Goal: Task Accomplishment & Management: Manage account settings

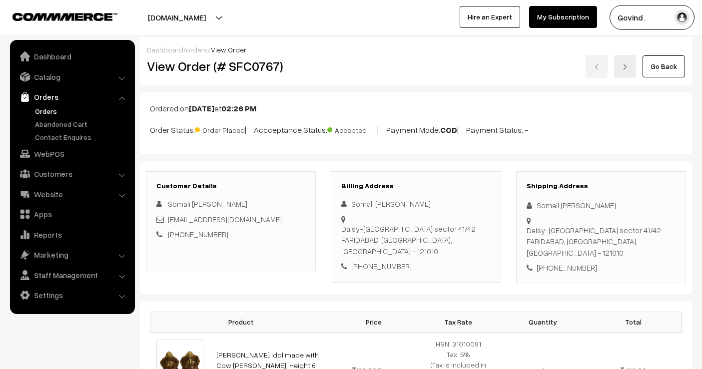
scroll to position [90, 0]
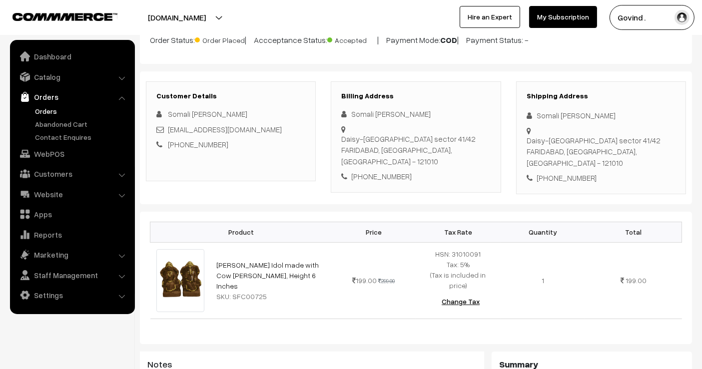
click at [50, 106] on link "Orders" at bounding box center [81, 111] width 99 height 10
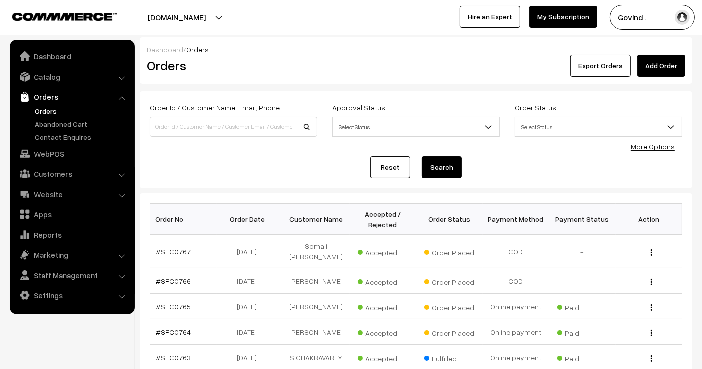
scroll to position [259, 0]
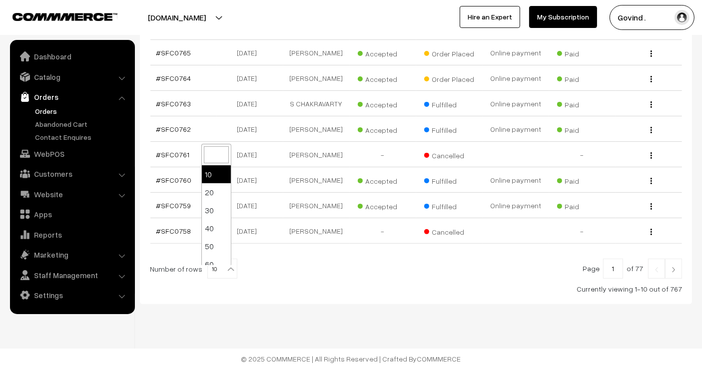
click at [227, 270] on b at bounding box center [231, 269] width 10 height 10
select select "100"
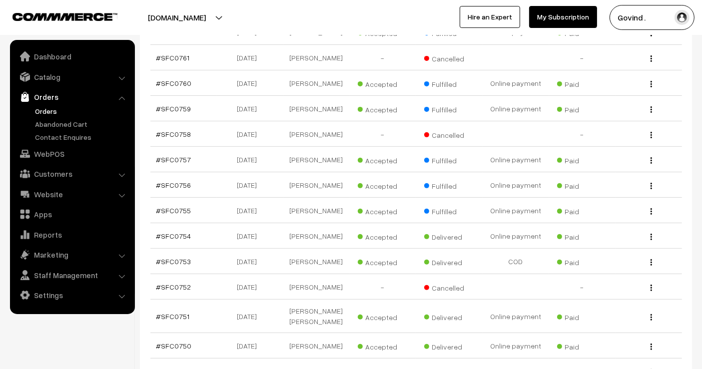
scroll to position [347, 0]
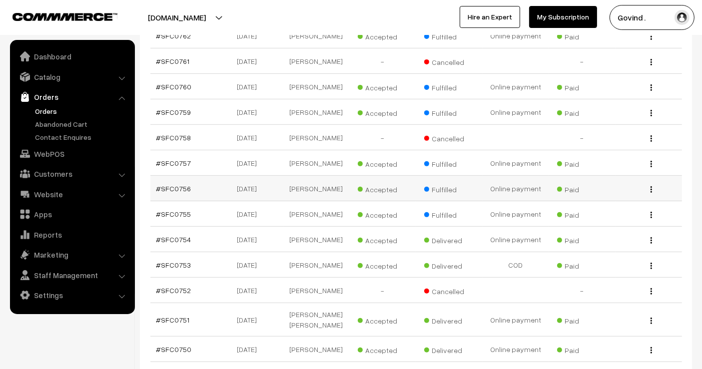
click at [652, 191] on button "button" at bounding box center [651, 189] width 2 height 8
click at [617, 202] on link "View" at bounding box center [606, 204] width 85 height 22
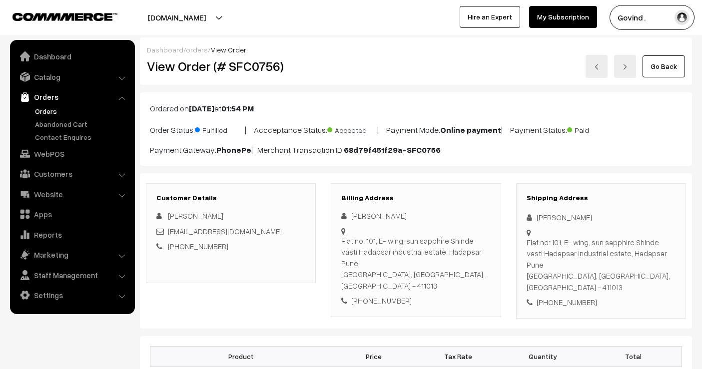
scroll to position [531, 0]
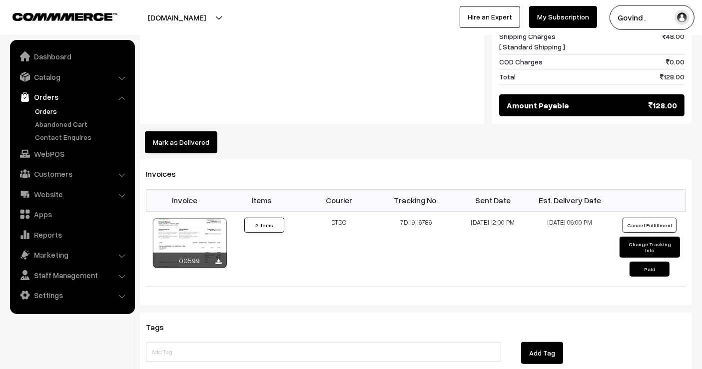
click at [180, 131] on button "Mark as Delivered" at bounding box center [181, 142] width 72 height 22
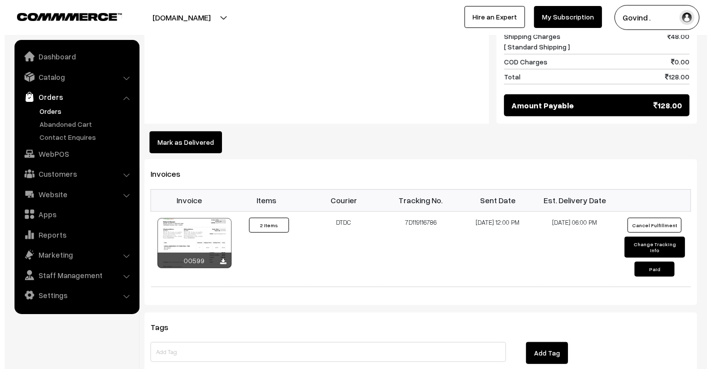
scroll to position [532, 0]
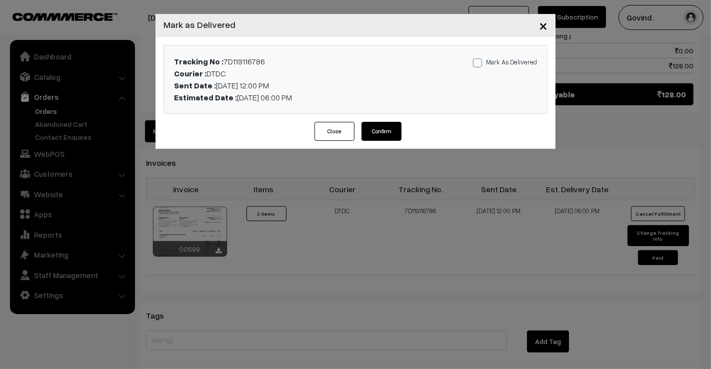
click at [481, 63] on span at bounding box center [477, 62] width 9 height 9
click at [479, 63] on input "Mark As Delivered" at bounding box center [476, 61] width 6 height 6
checkbox input "true"
click at [388, 129] on button "Confirm" at bounding box center [381, 131] width 40 height 19
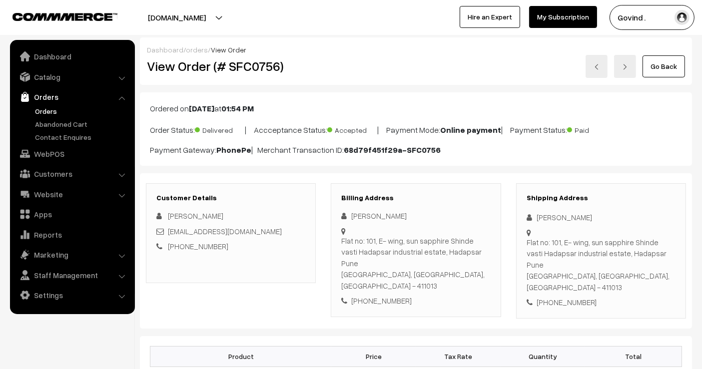
click at [675, 65] on link "Go Back" at bounding box center [664, 66] width 42 height 22
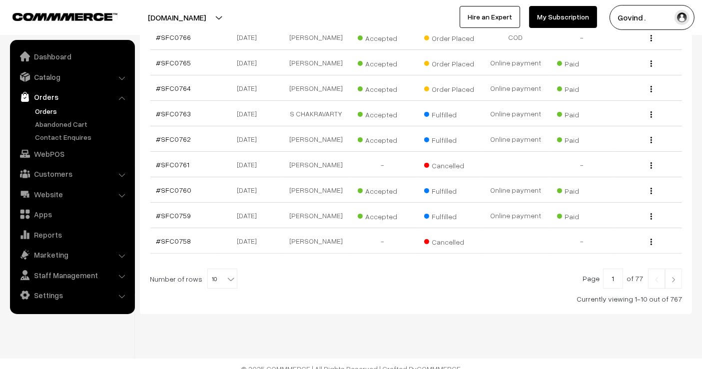
scroll to position [259, 0]
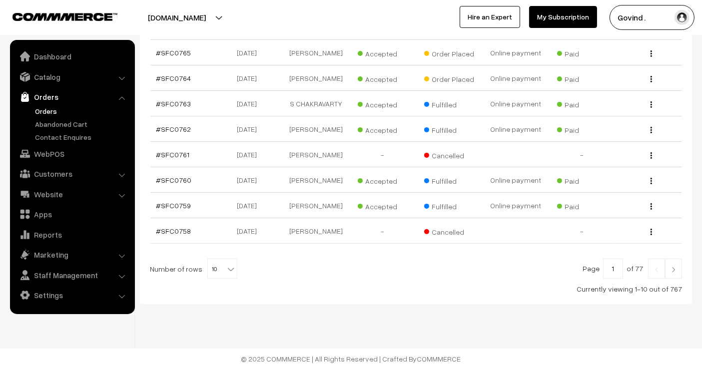
click at [668, 270] on link at bounding box center [673, 269] width 17 height 20
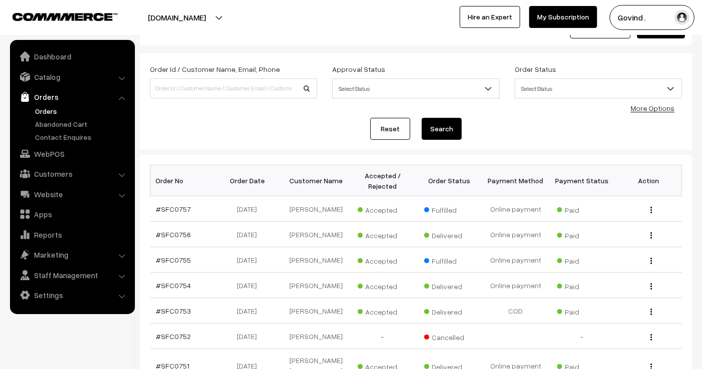
scroll to position [267, 0]
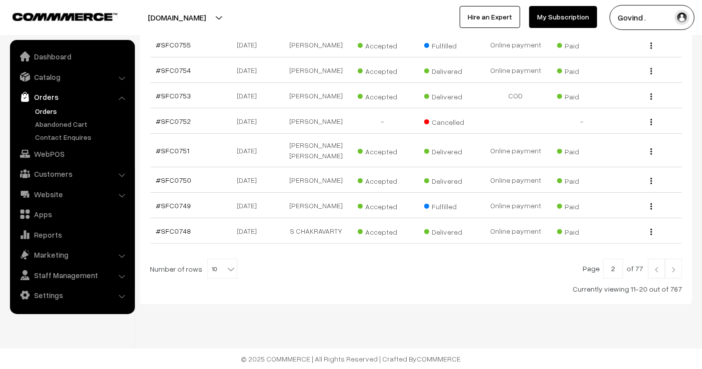
click at [659, 275] on link at bounding box center [656, 269] width 17 height 20
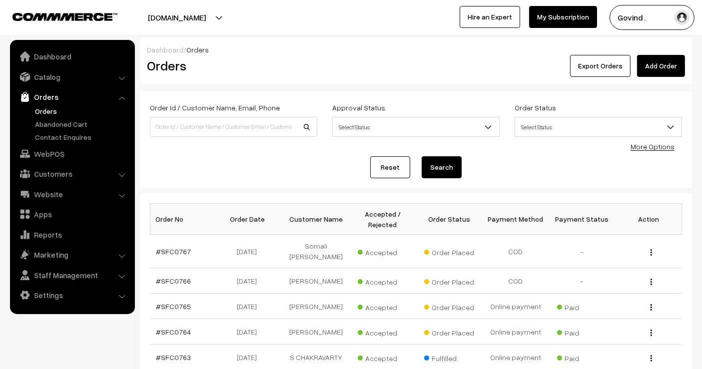
scroll to position [259, 0]
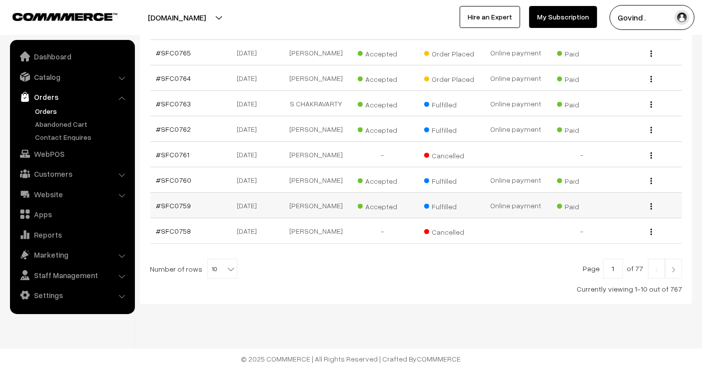
click at [650, 205] on button "button" at bounding box center [651, 206] width 2 height 8
click at [625, 216] on link "View" at bounding box center [606, 221] width 85 height 22
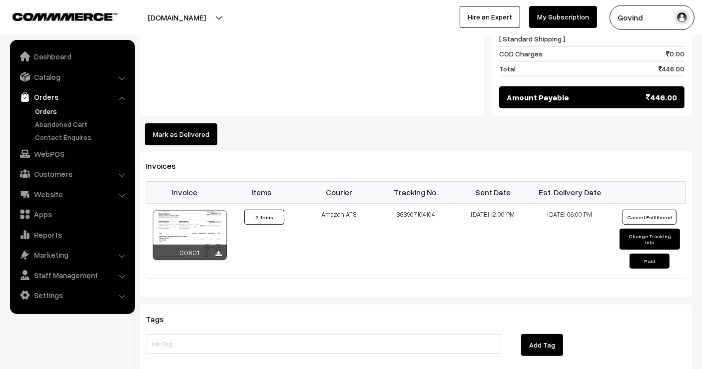
scroll to position [556, 0]
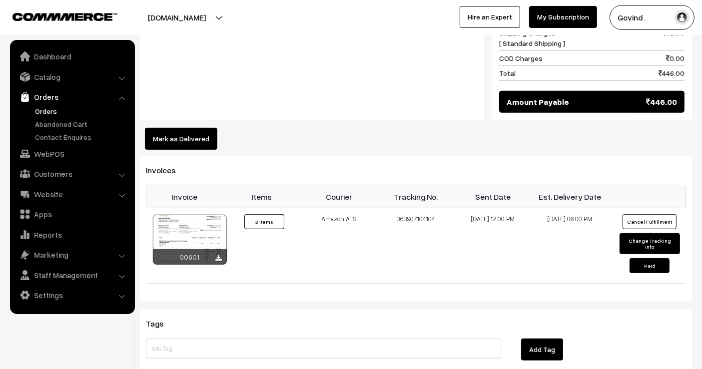
click at [168, 133] on button "Mark as Delivered" at bounding box center [181, 139] width 72 height 22
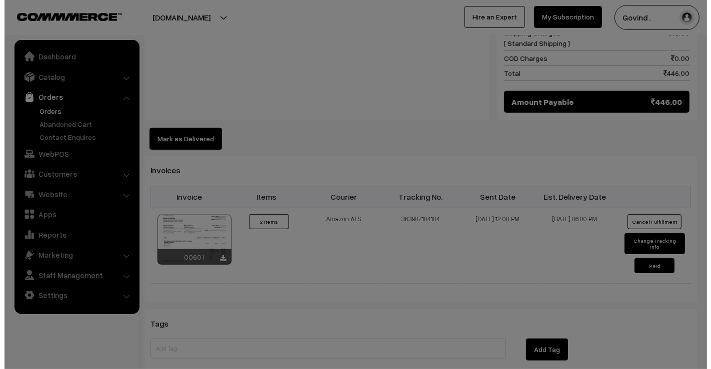
scroll to position [557, 0]
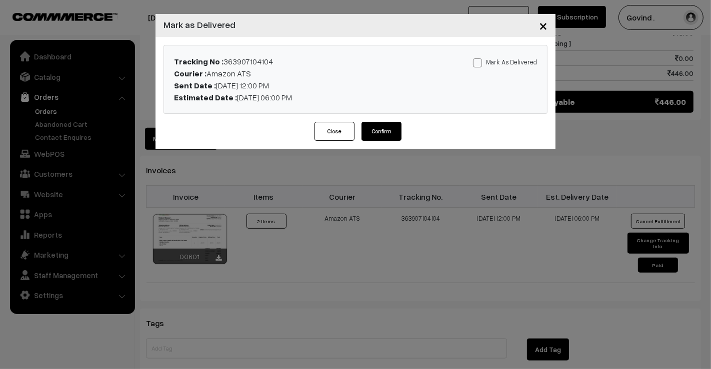
click at [479, 62] on span at bounding box center [477, 62] width 9 height 9
click at [479, 62] on input "Mark As Delivered" at bounding box center [476, 61] width 6 height 6
checkbox input "true"
click at [382, 138] on button "Confirm" at bounding box center [381, 131] width 40 height 19
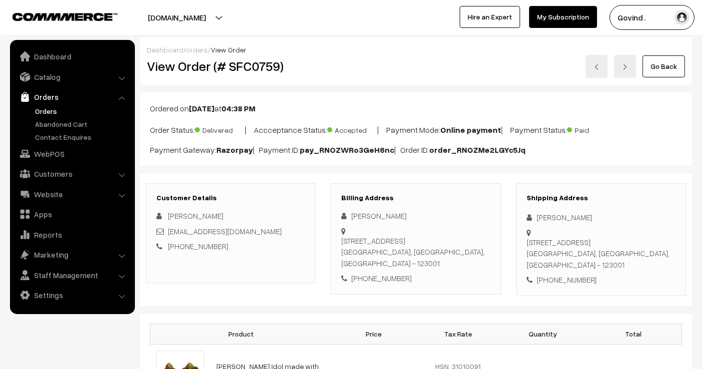
click at [654, 59] on link "Go Back" at bounding box center [664, 66] width 42 height 22
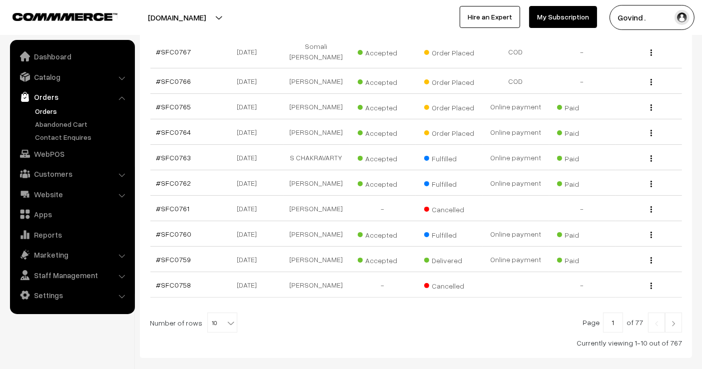
scroll to position [198, 0]
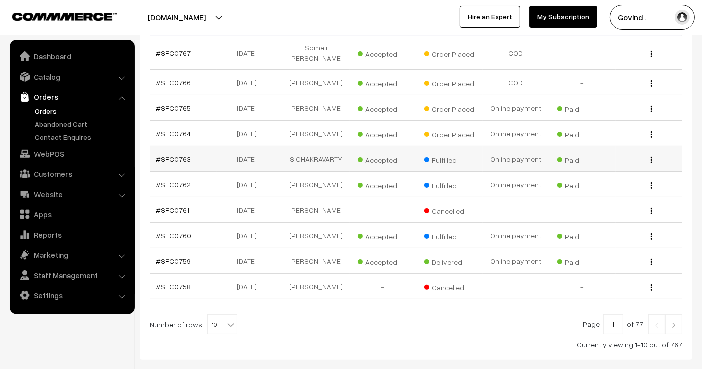
click at [651, 159] on img "button" at bounding box center [651, 160] width 1 height 6
click at [605, 170] on link "View" at bounding box center [606, 174] width 85 height 22
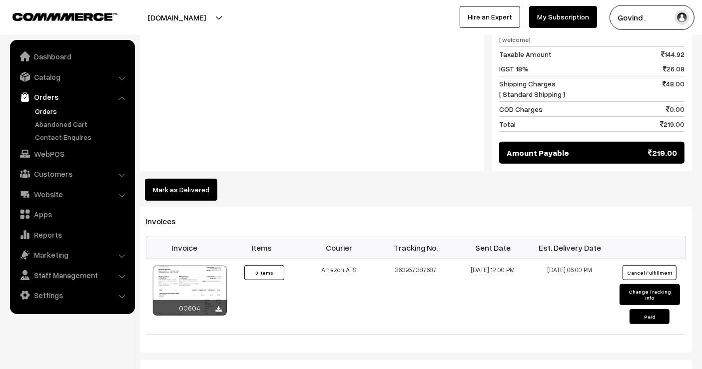
scroll to position [500, 0]
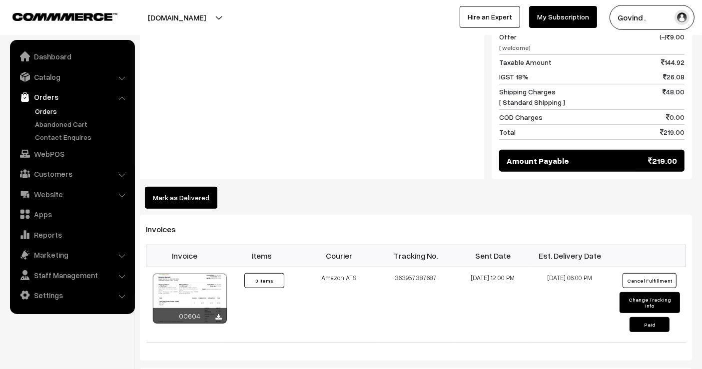
click at [198, 187] on button "Mark as Delivered" at bounding box center [181, 198] width 72 height 22
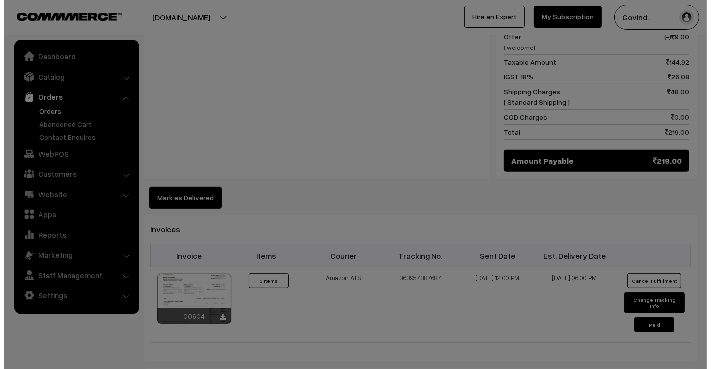
scroll to position [502, 0]
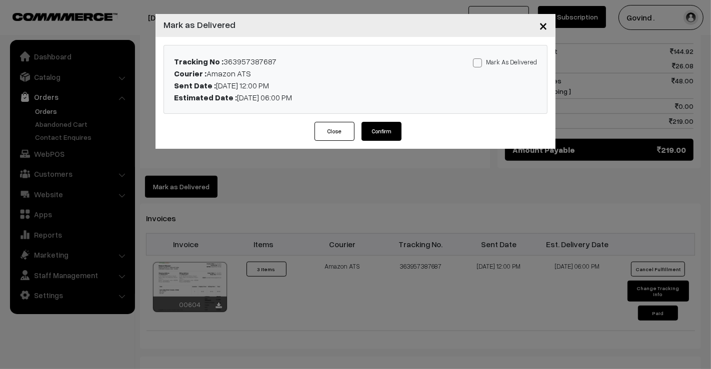
click at [481, 59] on span at bounding box center [477, 62] width 9 height 9
click at [479, 59] on input "Mark As Delivered" at bounding box center [476, 61] width 6 height 6
checkbox input "true"
click at [389, 128] on button "Confirm" at bounding box center [381, 131] width 40 height 19
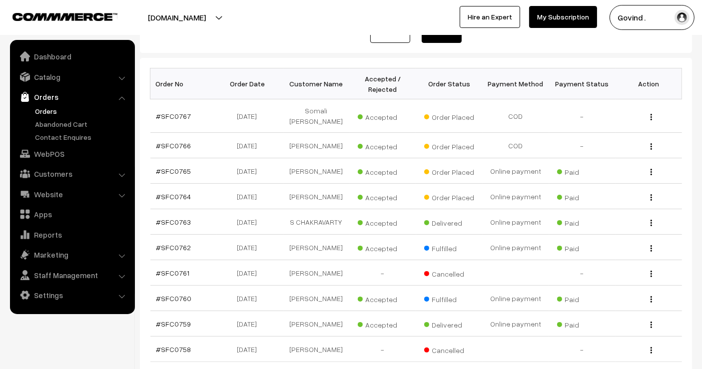
scroll to position [134, 0]
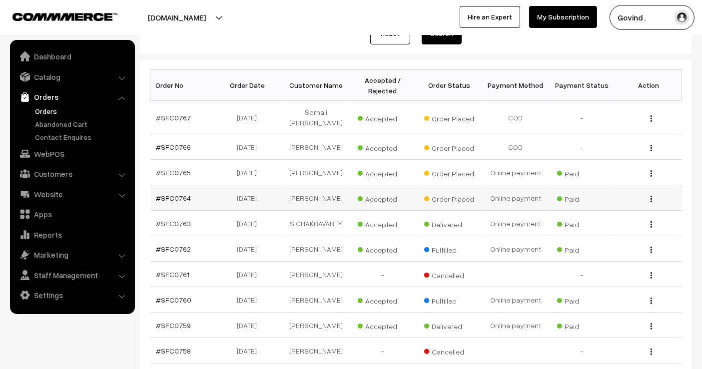
click at [651, 196] on img "button" at bounding box center [651, 199] width 1 height 6
click at [613, 214] on link "View" at bounding box center [606, 213] width 85 height 22
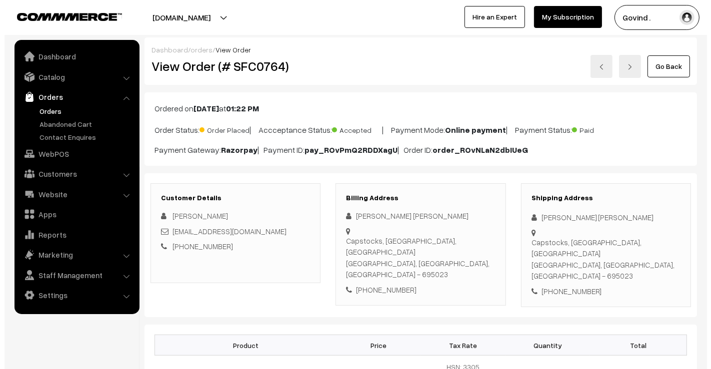
scroll to position [440, 0]
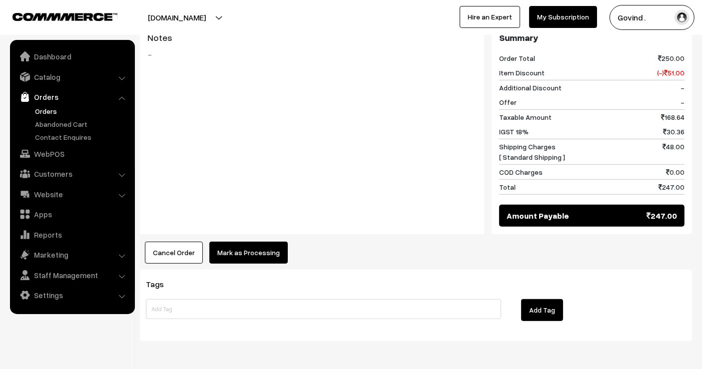
click at [257, 242] on button "Mark as Processing" at bounding box center [248, 253] width 78 height 22
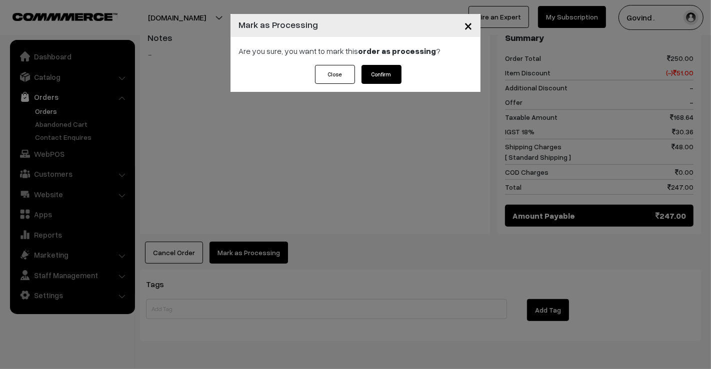
click at [392, 73] on button "Confirm" at bounding box center [381, 74] width 40 height 19
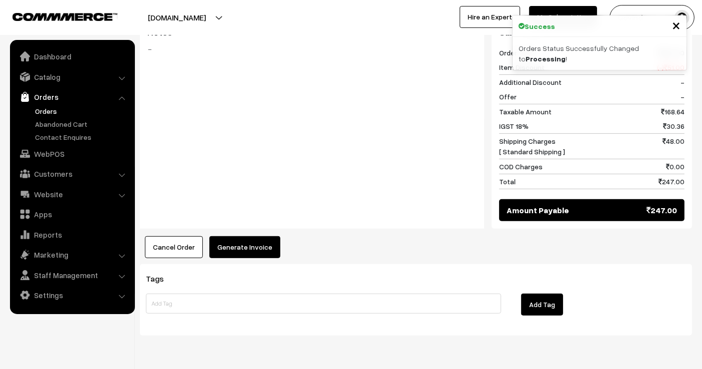
click at [257, 236] on button "Generate Invoice" at bounding box center [244, 247] width 71 height 22
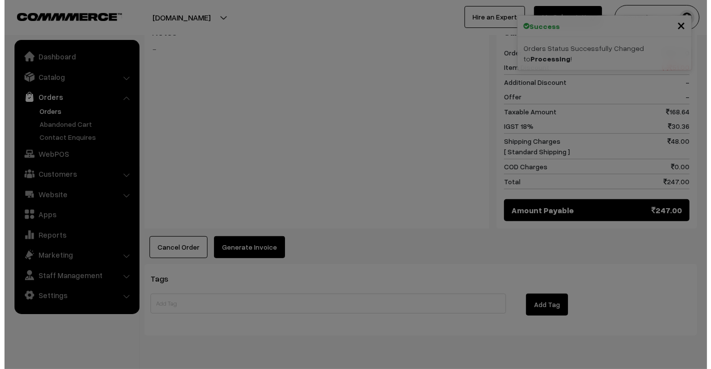
scroll to position [431, 0]
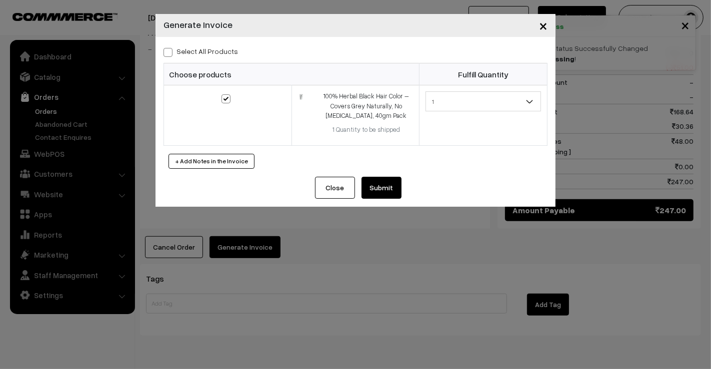
click at [171, 56] on span at bounding box center [167, 52] width 9 height 9
click at [170, 54] on input "Select All Products" at bounding box center [166, 50] width 6 height 6
checkbox input "true"
click at [386, 187] on button "Submit" at bounding box center [381, 188] width 40 height 22
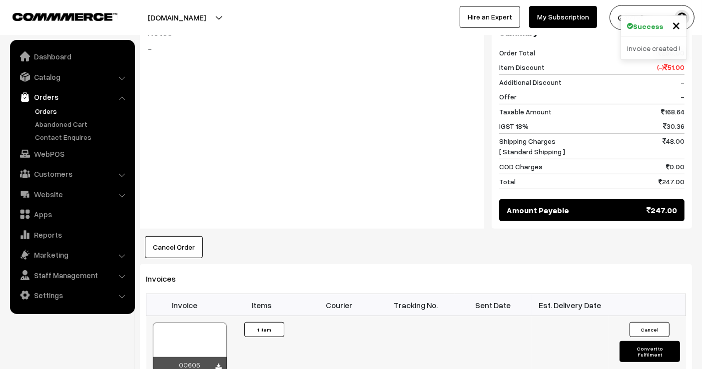
click at [660, 341] on button "Convert to Fulfilment" at bounding box center [650, 351] width 60 height 21
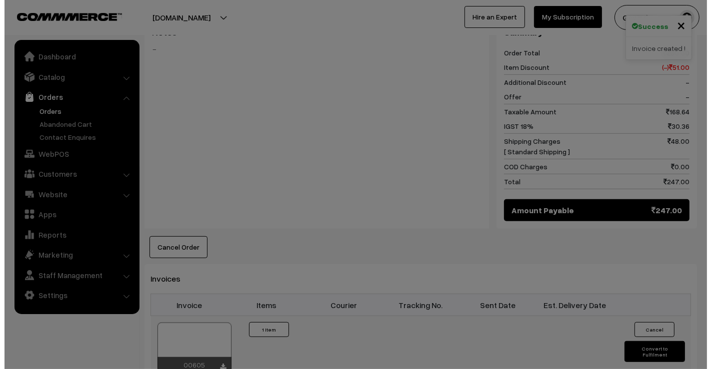
scroll to position [431, 0]
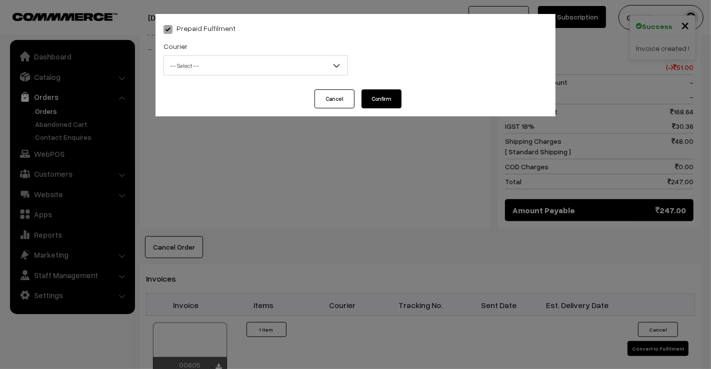
click at [271, 73] on span "-- Select --" at bounding box center [255, 65] width 183 height 17
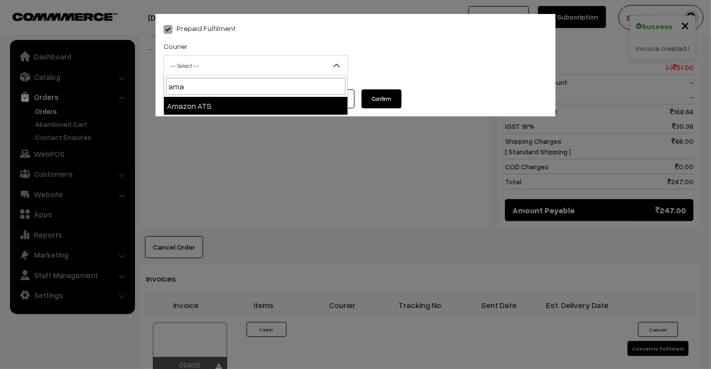
type input "ama"
select select "8"
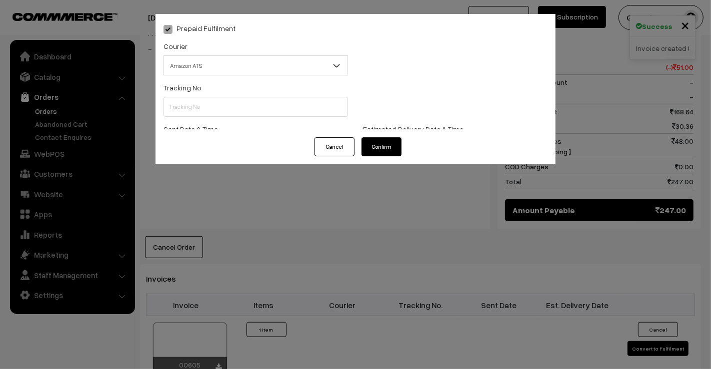
click at [231, 90] on div "Tracking No" at bounding box center [255, 98] width 184 height 35
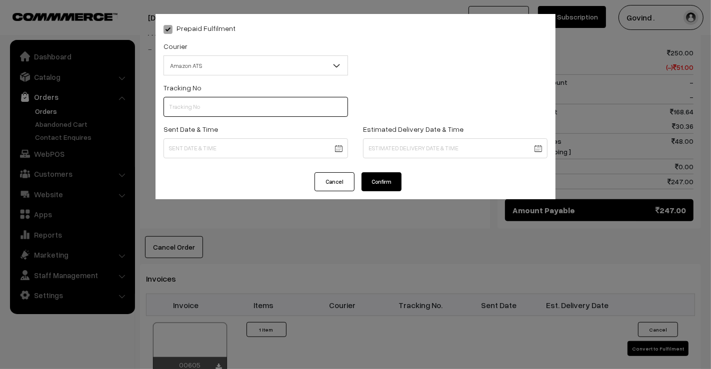
click at [217, 106] on input "text" at bounding box center [255, 107] width 184 height 20
paste input "364017806551"
type input "364017806551"
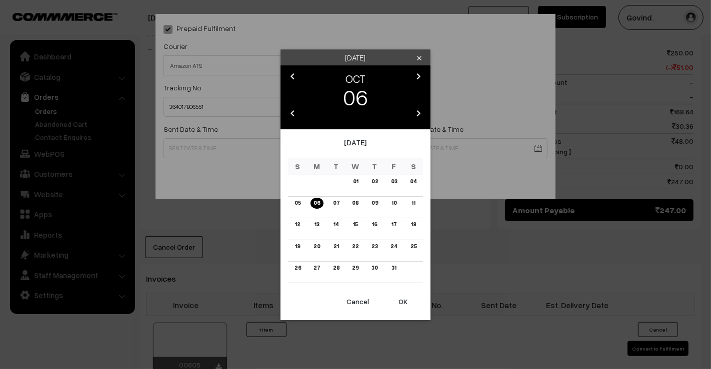
click at [237, 156] on body "Thank you for showing interest. Our team will call you shortly. Close shopforco…" at bounding box center [355, 110] width 711 height 1082
click at [413, 183] on link "04" at bounding box center [413, 181] width 12 height 10
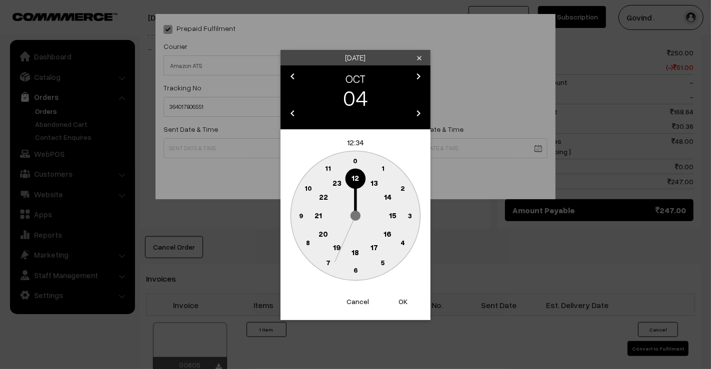
click at [359, 178] on circle at bounding box center [355, 178] width 20 height 20
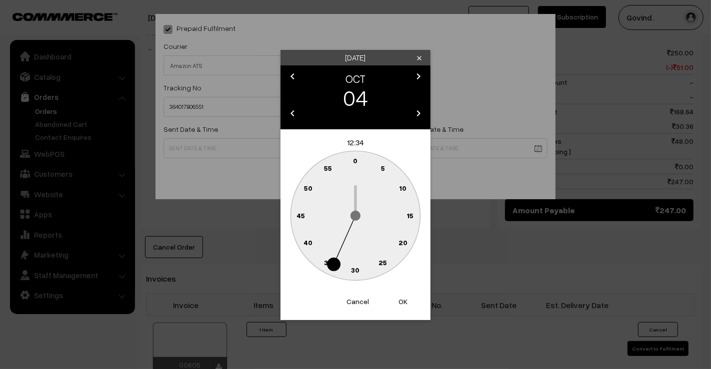
click at [358, 162] on circle at bounding box center [360, 162] width 13 height 13
type input "04-10-2025 12:01"
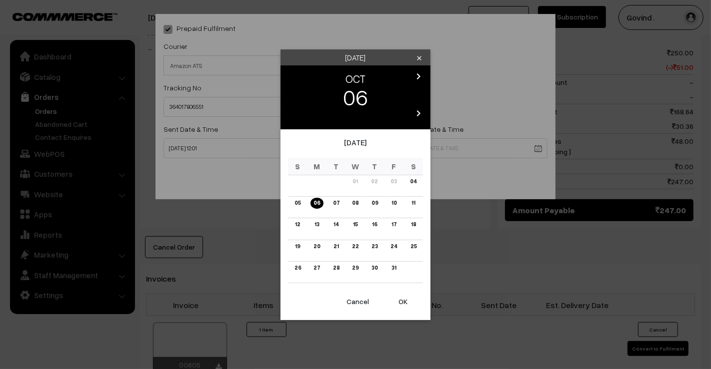
click at [412, 155] on body "Thank you for showing interest. Our team will call you shortly. Close shopforco…" at bounding box center [355, 110] width 711 height 1082
click at [398, 202] on link "10" at bounding box center [393, 203] width 11 height 10
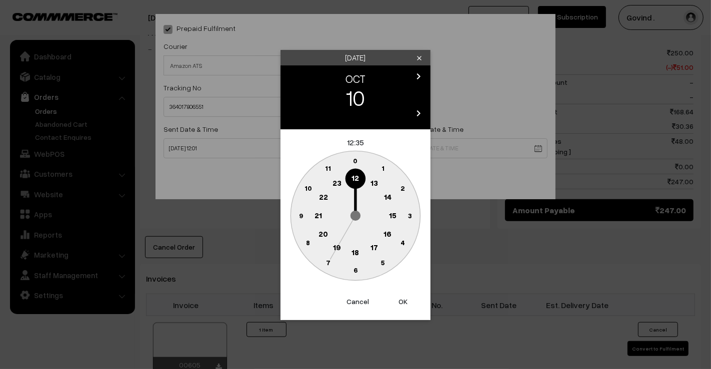
click at [355, 249] on text "18" at bounding box center [355, 251] width 7 height 9
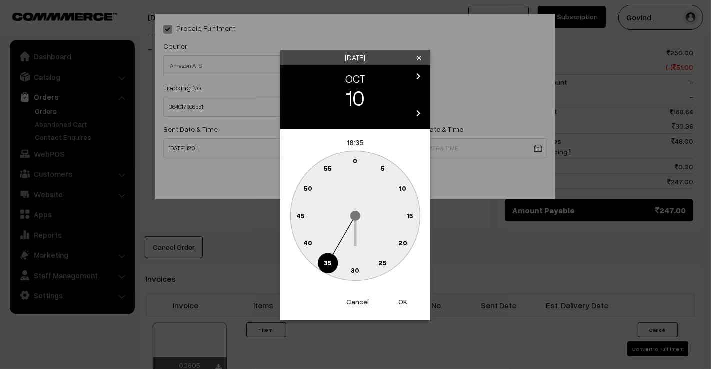
click at [353, 161] on text "0" at bounding box center [355, 160] width 4 height 8
type input "10-10-2025 18:00"
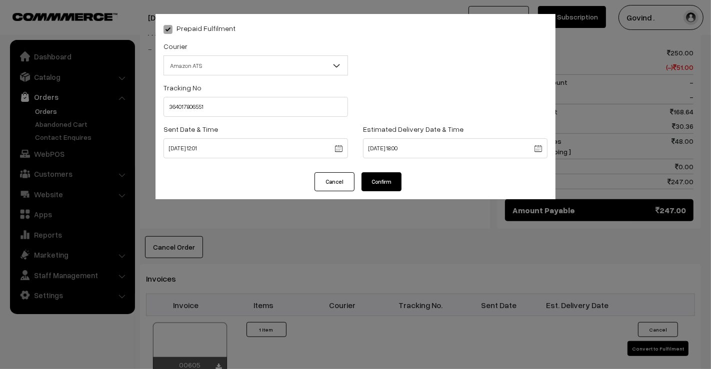
click at [381, 180] on button "Confirm" at bounding box center [381, 181] width 40 height 19
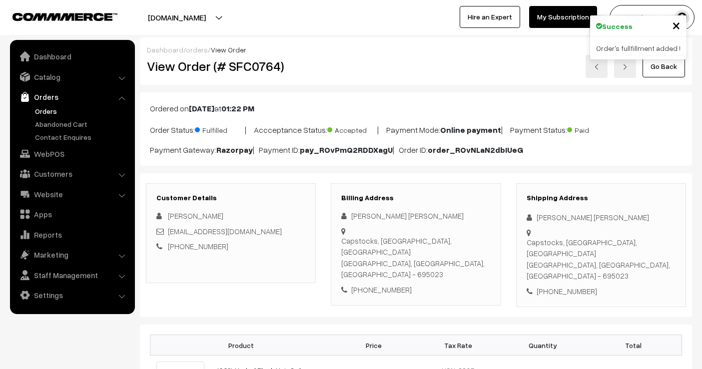
scroll to position [429, 0]
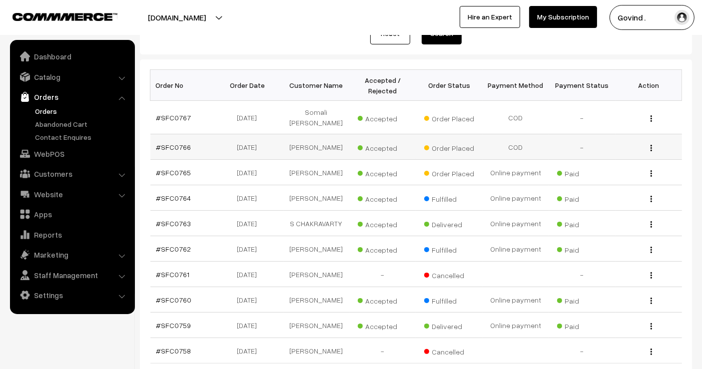
scroll to position [134, 0]
click at [653, 168] on div "View" at bounding box center [649, 172] width 54 height 10
click at [651, 170] on img "button" at bounding box center [651, 173] width 1 height 6
click at [627, 178] on link "View" at bounding box center [606, 188] width 85 height 22
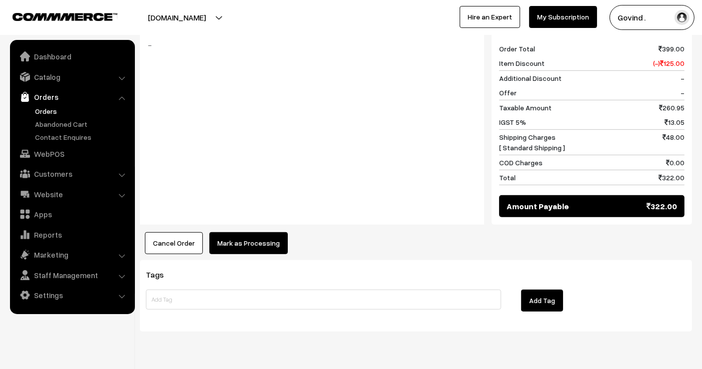
click at [257, 232] on button "Mark as Processing" at bounding box center [248, 243] width 78 height 22
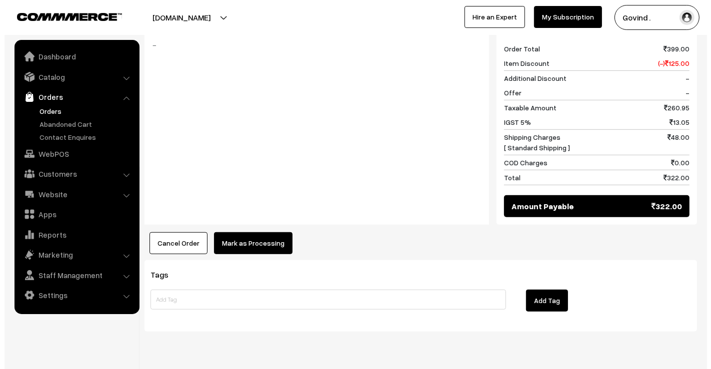
scroll to position [516, 0]
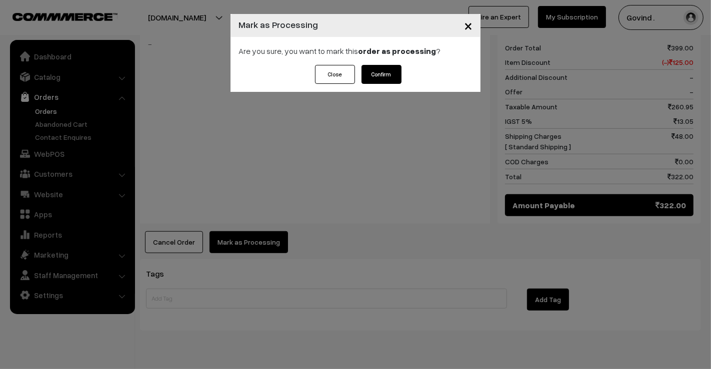
click at [397, 79] on button "Confirm" at bounding box center [381, 74] width 40 height 19
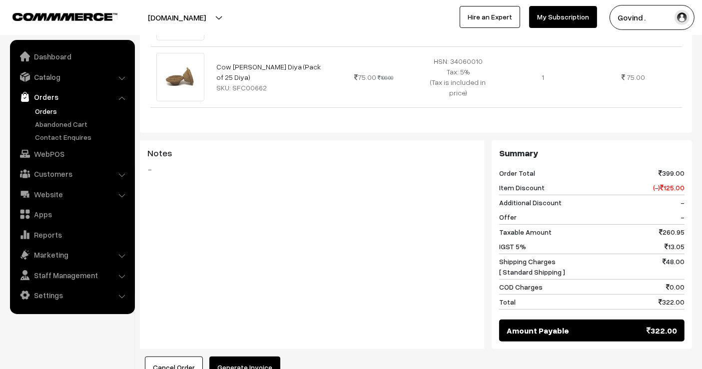
scroll to position [451, 0]
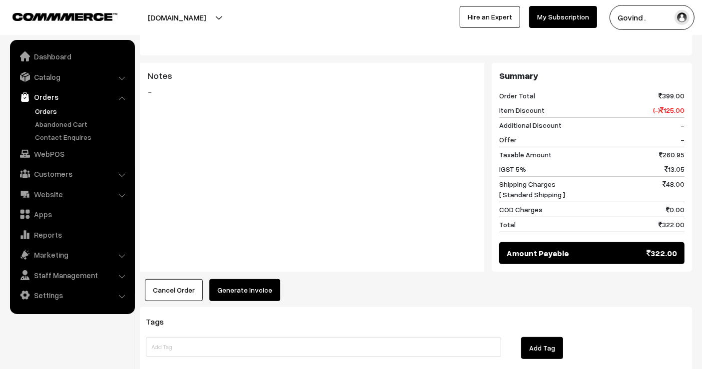
click at [262, 279] on button "Generate Invoice" at bounding box center [244, 290] width 71 height 22
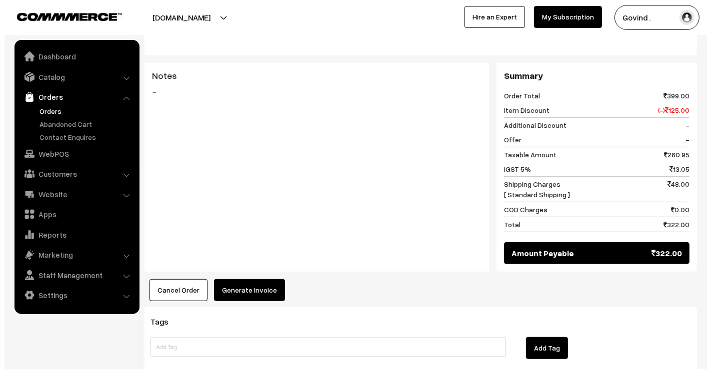
scroll to position [452, 0]
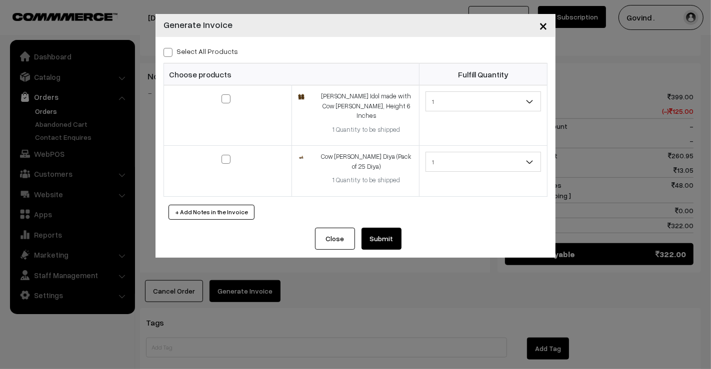
click at [173, 49] on label "Select All Products" at bounding box center [200, 51] width 74 height 10
click at [170, 49] on input "Select All Products" at bounding box center [166, 50] width 6 height 6
checkbox input "true"
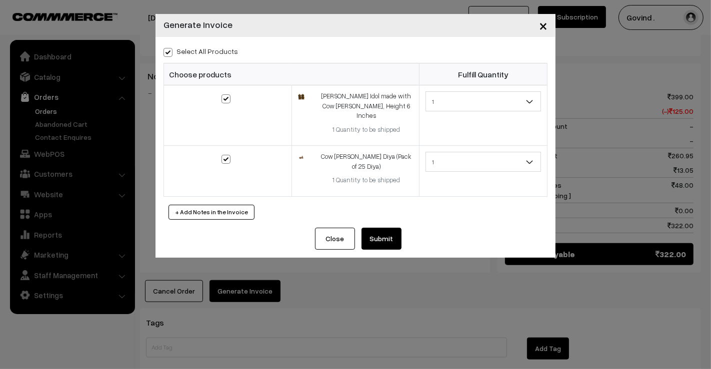
click at [396, 228] on button "Submit" at bounding box center [381, 239] width 40 height 22
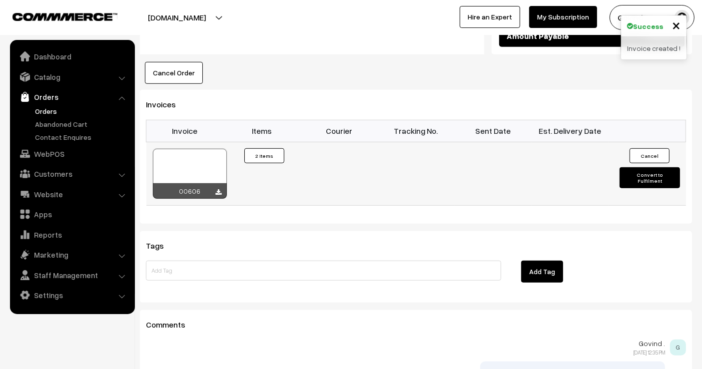
click at [634, 167] on button "Convert to Fulfilment" at bounding box center [650, 177] width 60 height 21
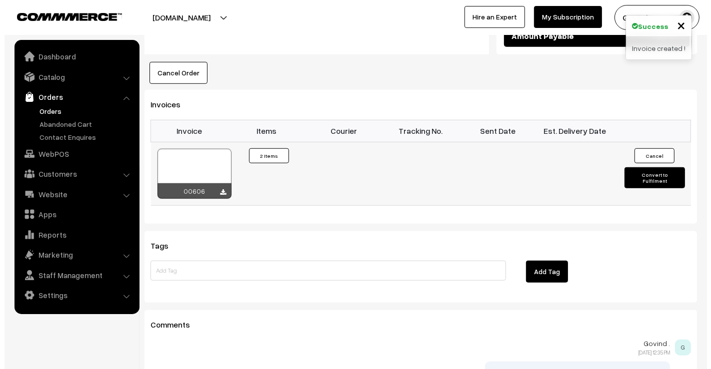
scroll to position [671, 0]
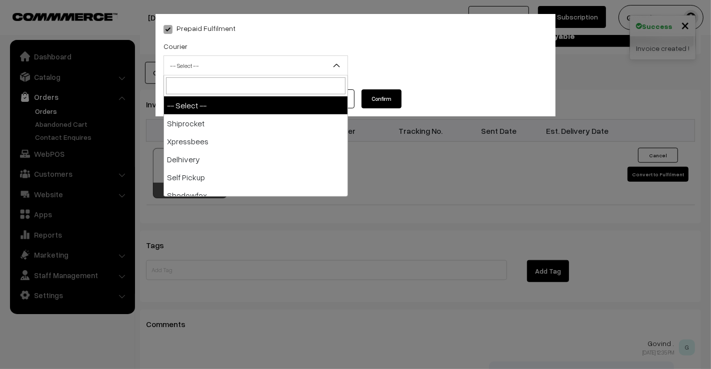
click at [220, 68] on span "-- Select --" at bounding box center [255, 65] width 183 height 17
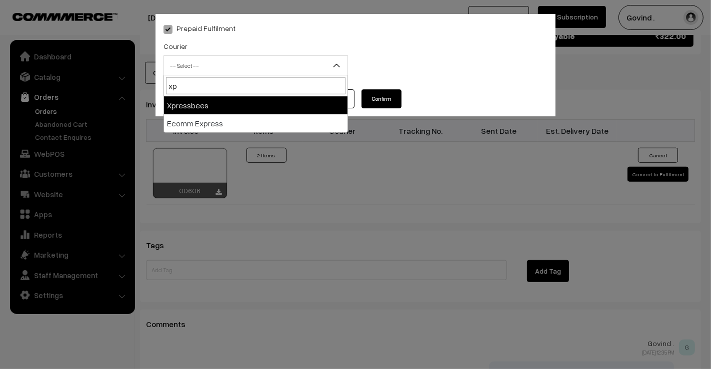
type input "xp"
select select "3"
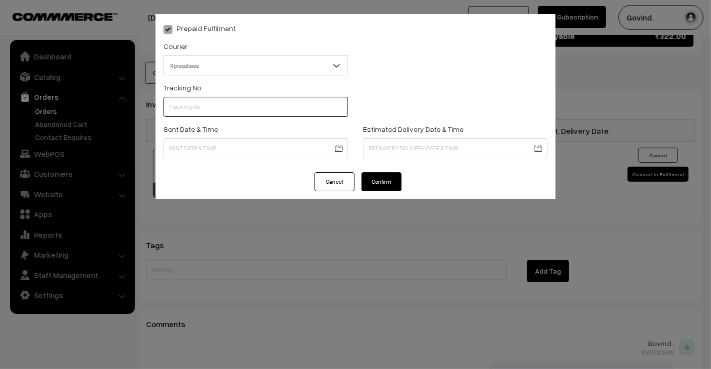
click at [248, 107] on input "text" at bounding box center [255, 107] width 184 height 20
paste input "153291457305729"
type input "153291457305729"
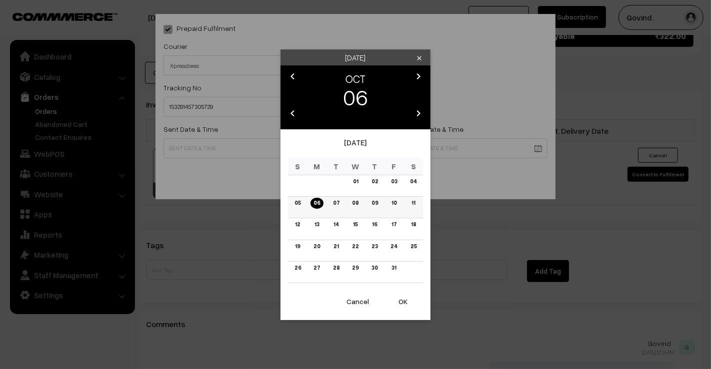
click at [318, 203] on link "06" at bounding box center [316, 203] width 12 height 10
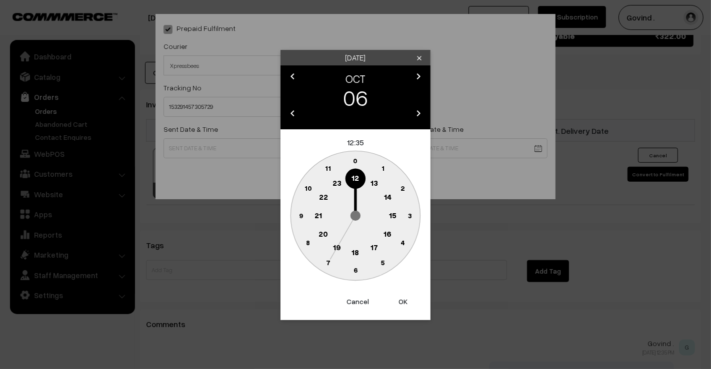
click at [354, 175] on text "12" at bounding box center [355, 177] width 7 height 9
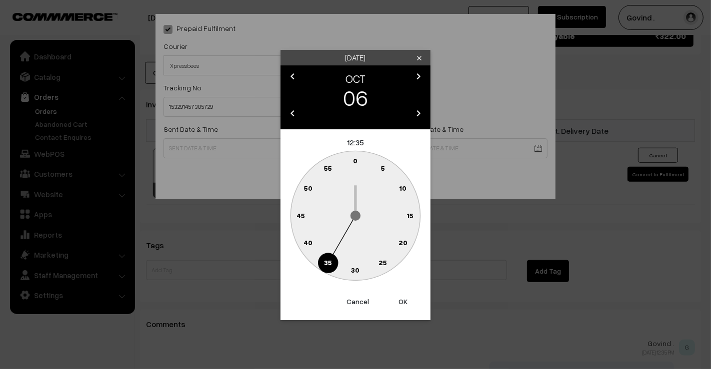
click at [355, 156] on text "0" at bounding box center [355, 160] width 4 height 8
type input "06-10-2025 12:00"
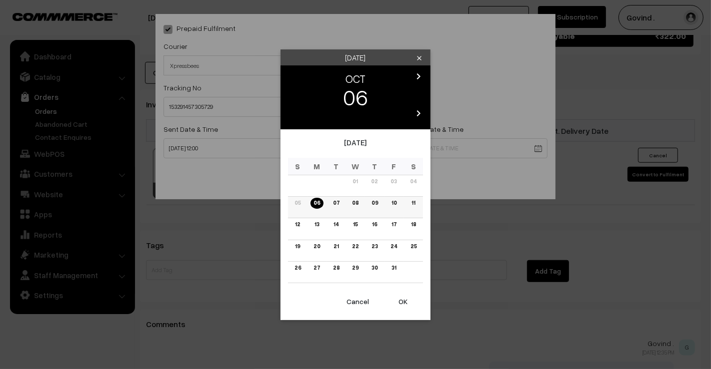
click at [372, 202] on link "09" at bounding box center [374, 203] width 12 height 10
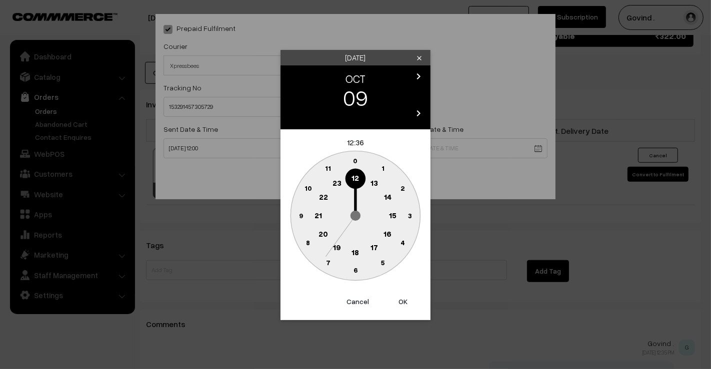
click at [353, 248] on text "18" at bounding box center [355, 251] width 7 height 9
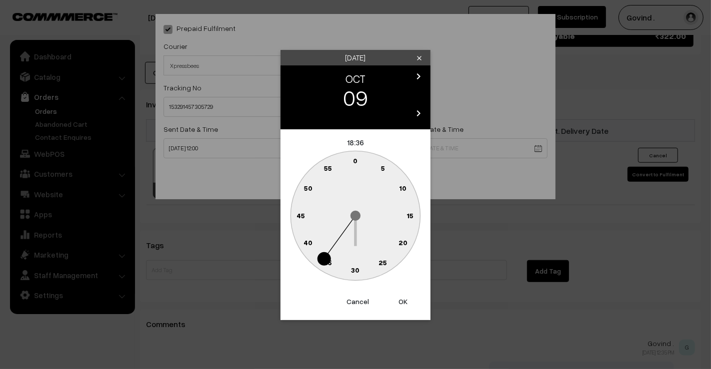
click at [354, 162] on text "0" at bounding box center [355, 160] width 4 height 8
type input "09-10-2025 18:00"
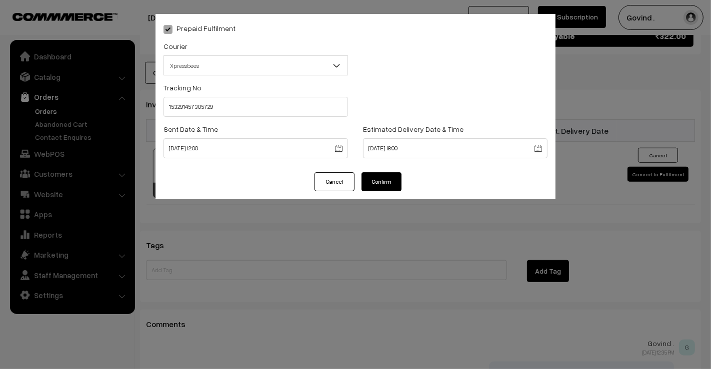
click at [373, 167] on div "Prepaid Fulfilment Courier -- Select -- Shiprocket Xpressbees Delhivery Self Pi…" at bounding box center [355, 93] width 400 height 158
click at [375, 173] on button "Confirm" at bounding box center [381, 181] width 40 height 19
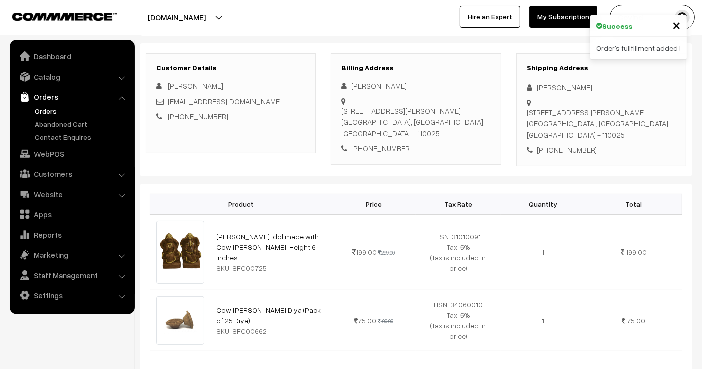
click at [702, 23] on html "Thank you for showing interest. Our team will call you shortly. Close [DOMAIN_N…" at bounding box center [351, 54] width 702 height 369
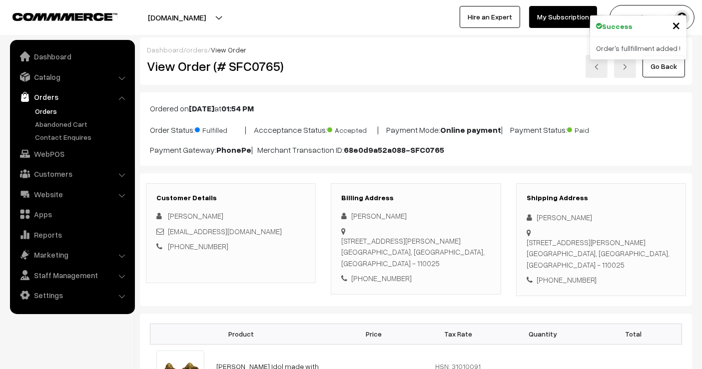
click at [661, 74] on link "Go Back" at bounding box center [664, 66] width 42 height 22
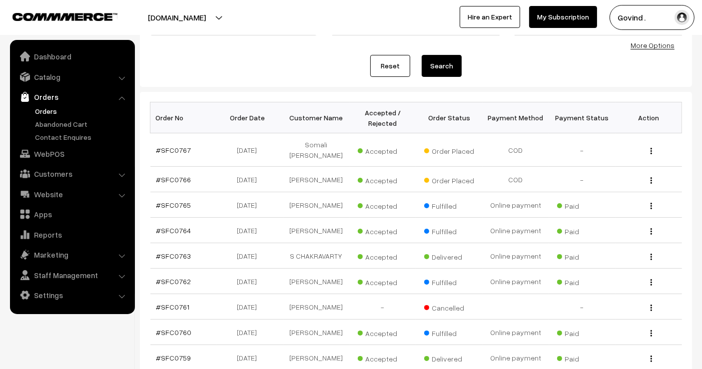
scroll to position [102, 0]
click at [651, 176] on img "button" at bounding box center [651, 179] width 1 height 6
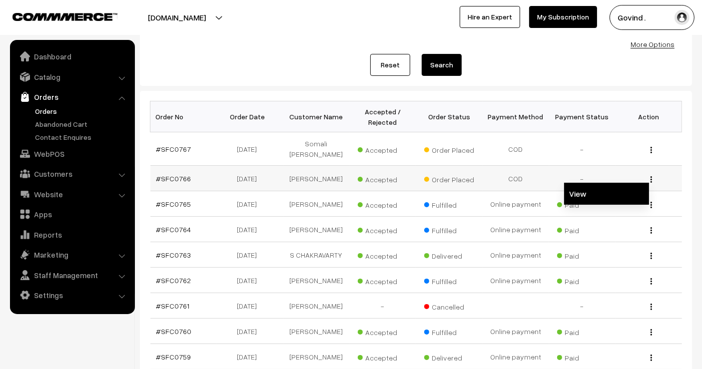
click at [625, 186] on link "View" at bounding box center [606, 194] width 85 height 22
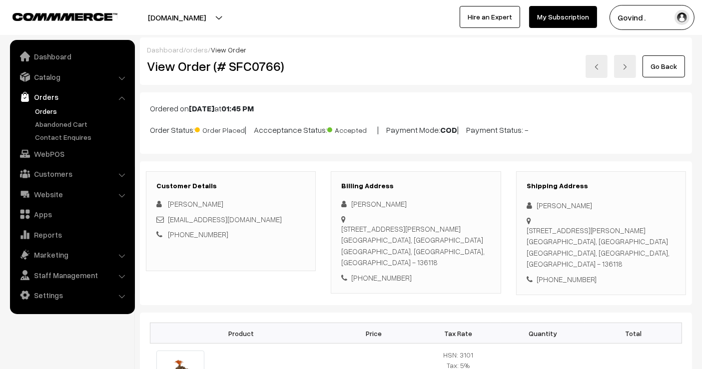
scroll to position [465, 0]
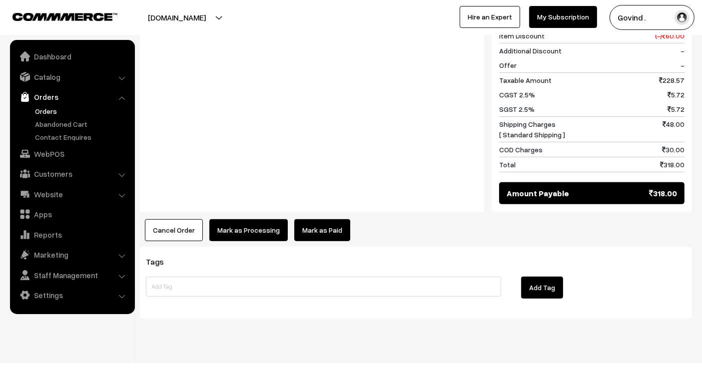
click at [212, 219] on button "Mark as Processing" at bounding box center [248, 230] width 78 height 22
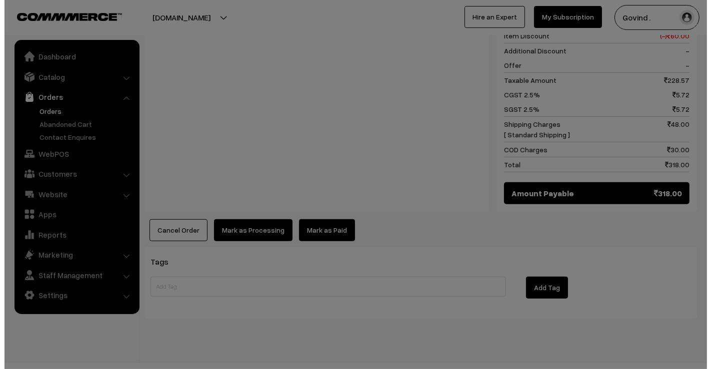
scroll to position [466, 0]
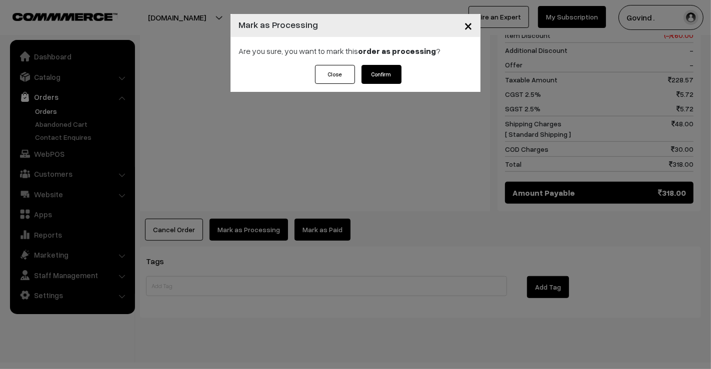
click at [382, 72] on button "Confirm" at bounding box center [381, 74] width 40 height 19
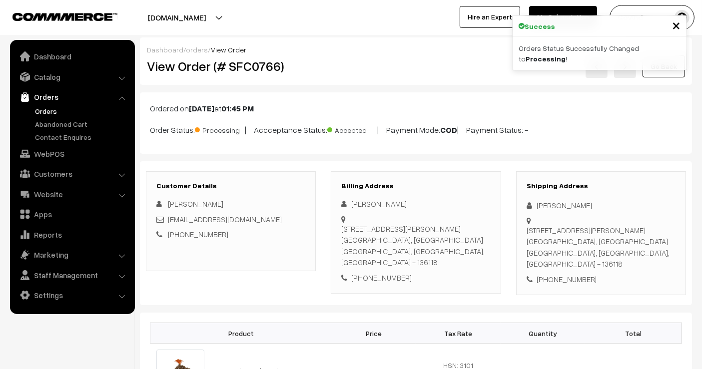
scroll to position [465, 0]
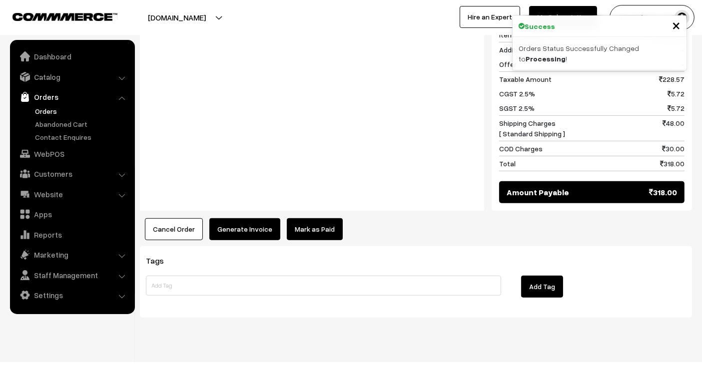
click at [244, 218] on button "Generate Invoice" at bounding box center [244, 229] width 71 height 22
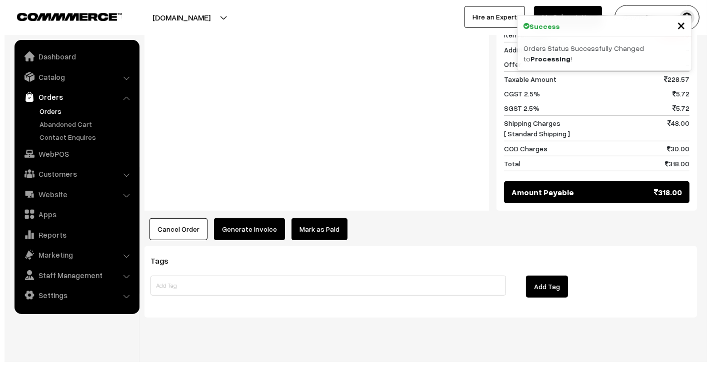
scroll to position [466, 0]
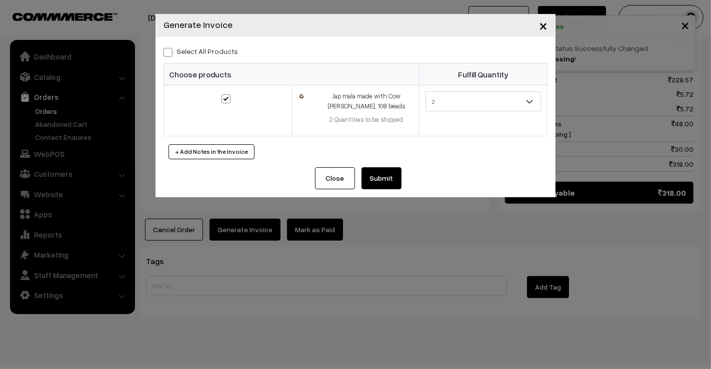
click at [171, 52] on span at bounding box center [167, 52] width 9 height 9
click at [170, 52] on input "Select All Products" at bounding box center [166, 50] width 6 height 6
checkbox input "true"
click at [381, 177] on button "Submit" at bounding box center [381, 178] width 40 height 22
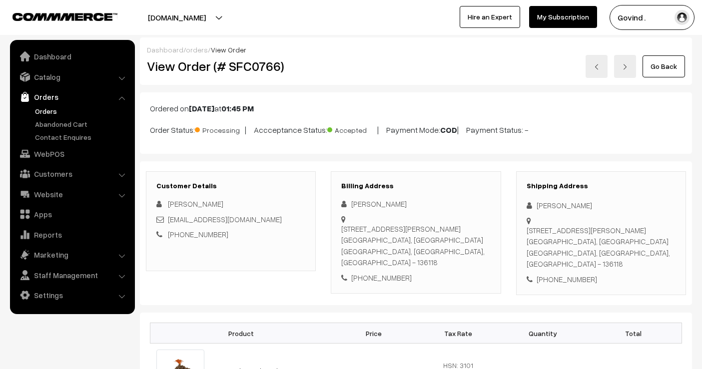
scroll to position [464, 0]
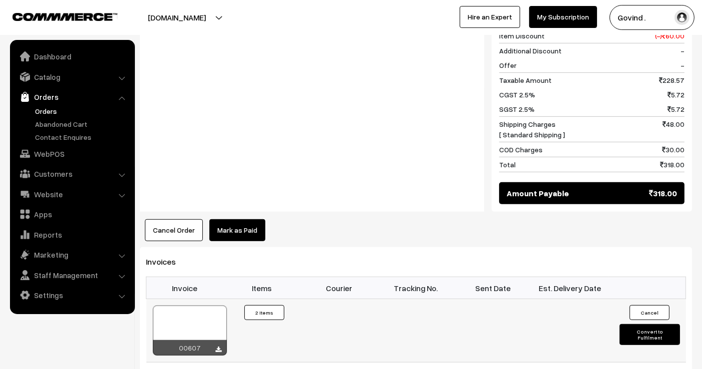
click at [652, 324] on button "Convert to Fulfilment" at bounding box center [650, 334] width 60 height 21
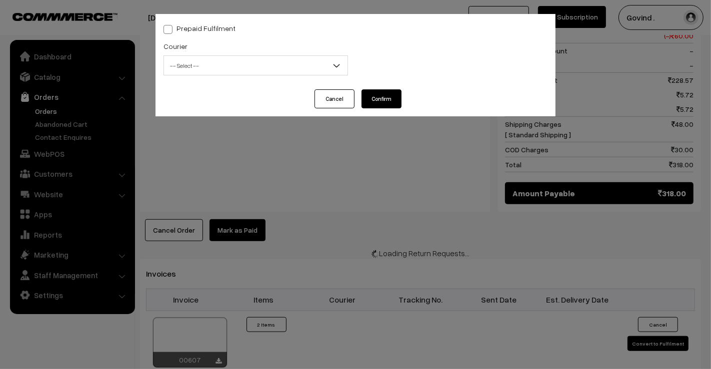
scroll to position [466, 0]
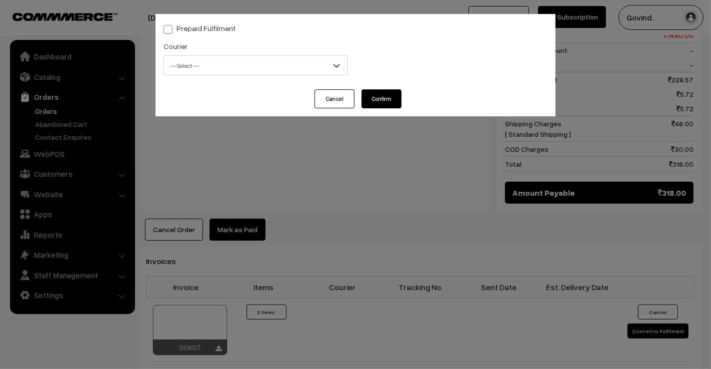
click at [258, 62] on span "-- Select --" at bounding box center [255, 65] width 183 height 17
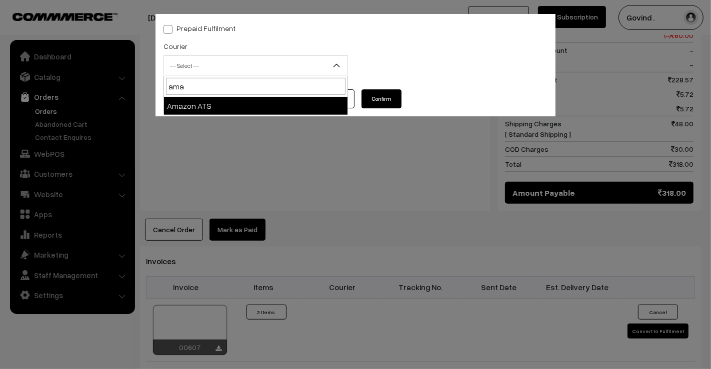
type input "ama"
select select "8"
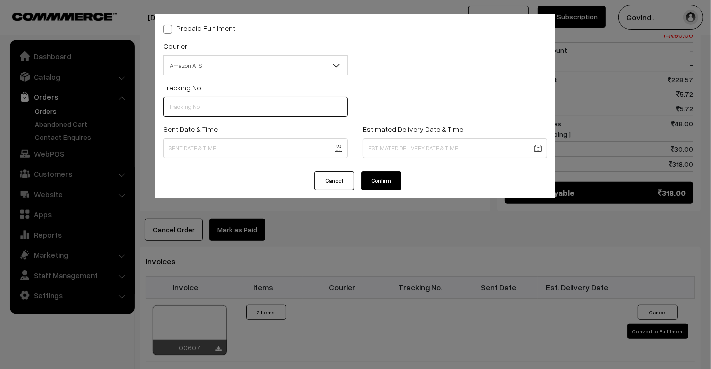
click at [230, 102] on input "text" at bounding box center [255, 107] width 184 height 20
paste input "364077721740"
type input "364077721740"
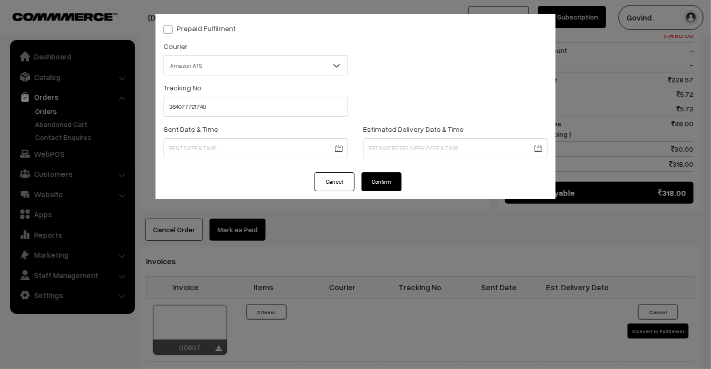
click at [238, 152] on body "Thank you for showing interest. Our team will call you shortly. Close shopforco…" at bounding box center [355, 83] width 711 height 1099
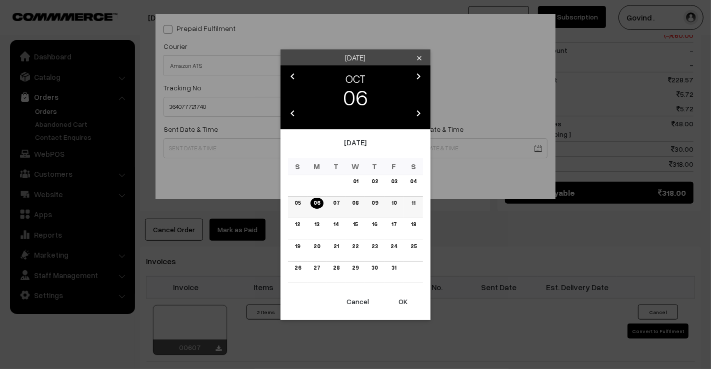
click at [317, 205] on link "06" at bounding box center [316, 203] width 12 height 10
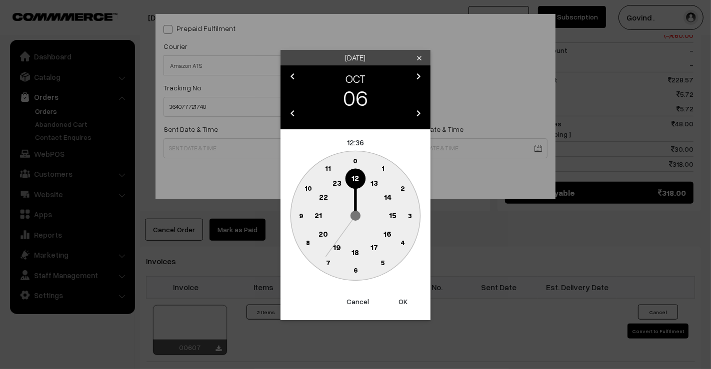
click at [357, 182] on text "12" at bounding box center [355, 177] width 7 height 9
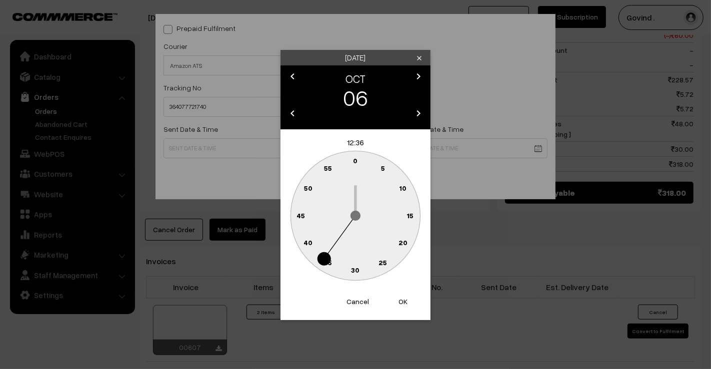
click at [357, 162] on text "0" at bounding box center [355, 160] width 4 height 8
type input "06-10-2025 12:00"
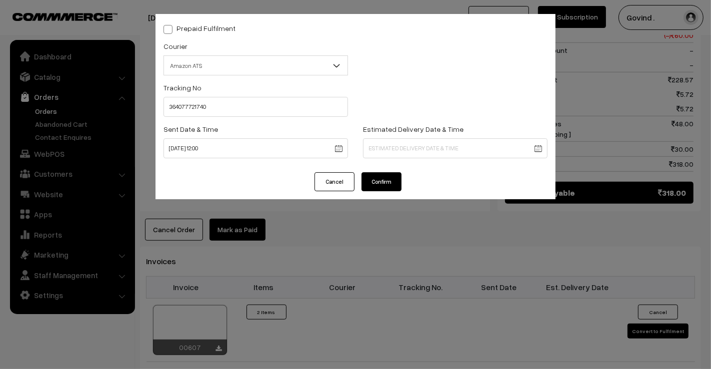
click at [409, 154] on body "Thank you for showing interest. Our team will call you shortly. Close shopforco…" at bounding box center [355, 83] width 711 height 1099
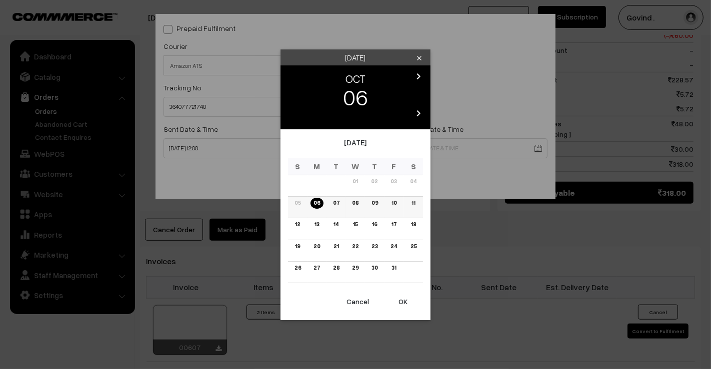
click at [394, 203] on link "10" at bounding box center [393, 203] width 11 height 10
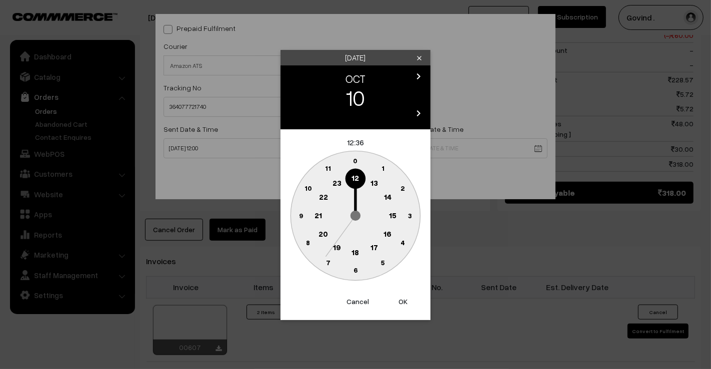
click at [356, 249] on text "18" at bounding box center [355, 251] width 7 height 9
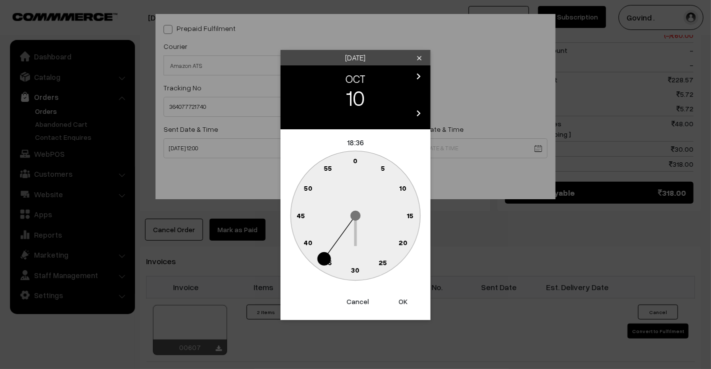
click at [355, 160] on text "0" at bounding box center [355, 160] width 4 height 8
type input "10-10-2025 18:00"
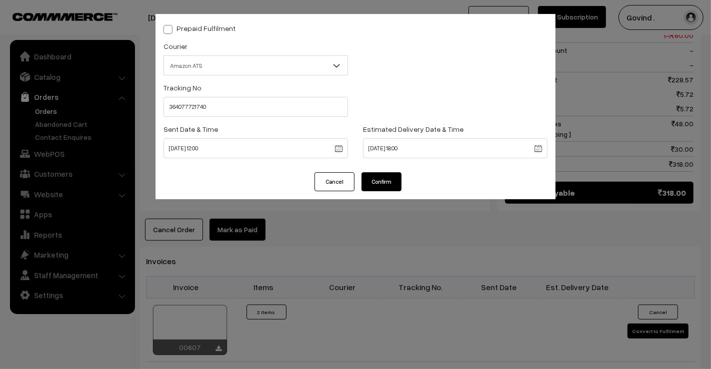
click at [375, 184] on button "Confirm" at bounding box center [381, 181] width 40 height 19
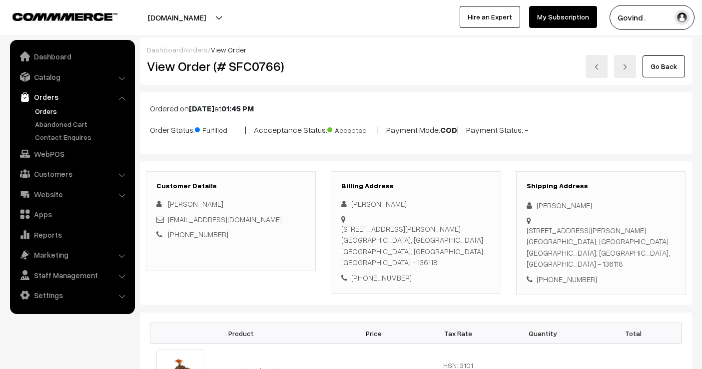
scroll to position [463, 0]
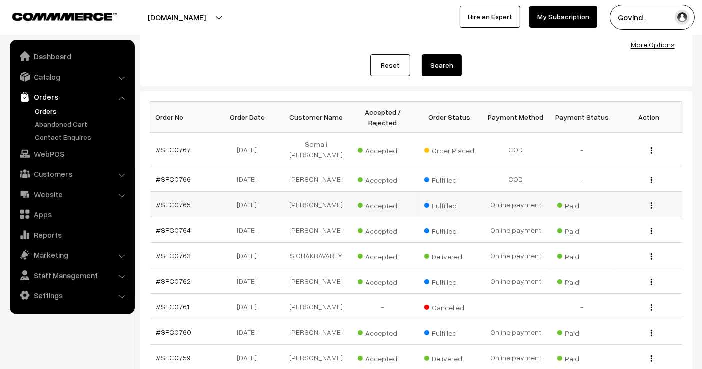
scroll to position [102, 0]
click at [652, 146] on div "View" at bounding box center [649, 149] width 54 height 10
click at [651, 147] on img "button" at bounding box center [651, 150] width 1 height 6
click at [622, 159] on link "View" at bounding box center [606, 165] width 85 height 22
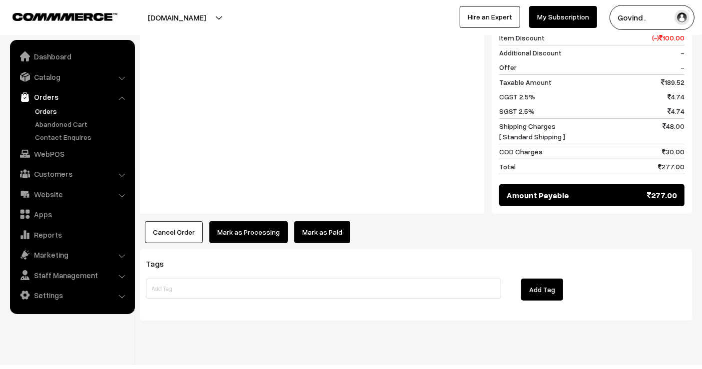
click at [238, 221] on button "Mark as Processing" at bounding box center [248, 232] width 78 height 22
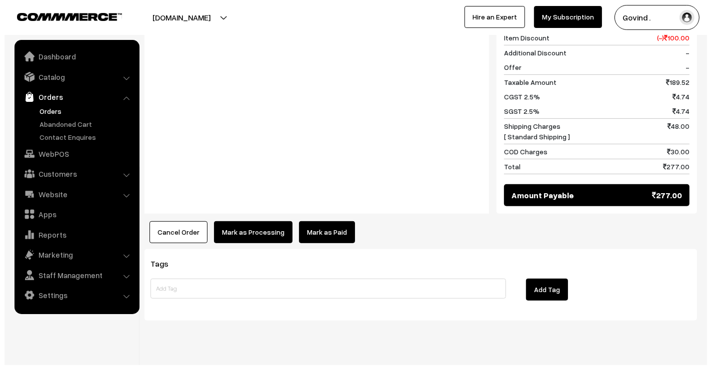
scroll to position [453, 0]
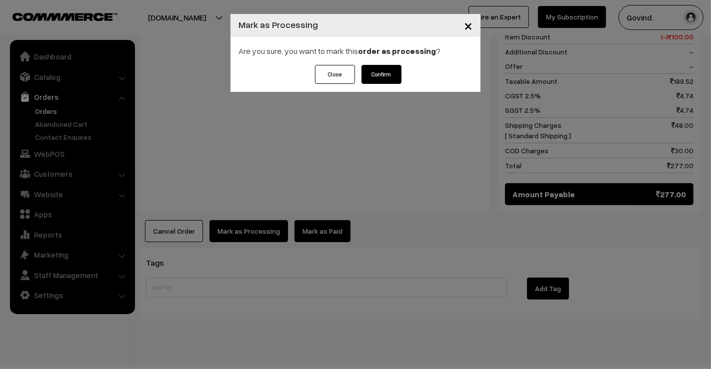
click at [376, 75] on button "Confirm" at bounding box center [381, 74] width 40 height 19
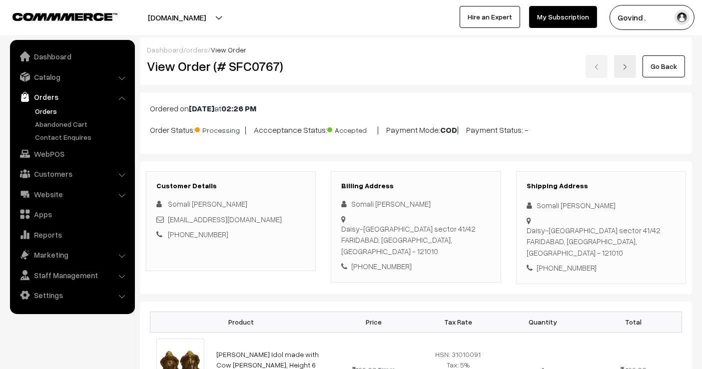
scroll to position [452, 0]
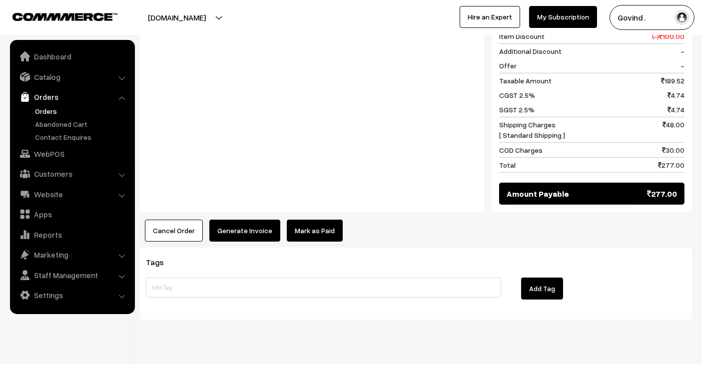
click at [243, 220] on button "Generate Invoice" at bounding box center [244, 231] width 71 height 22
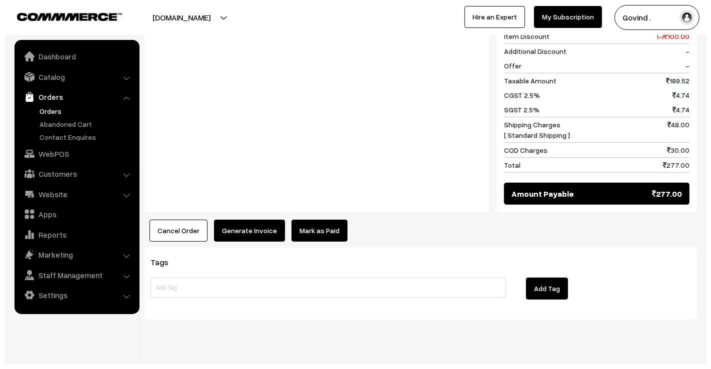
scroll to position [453, 0]
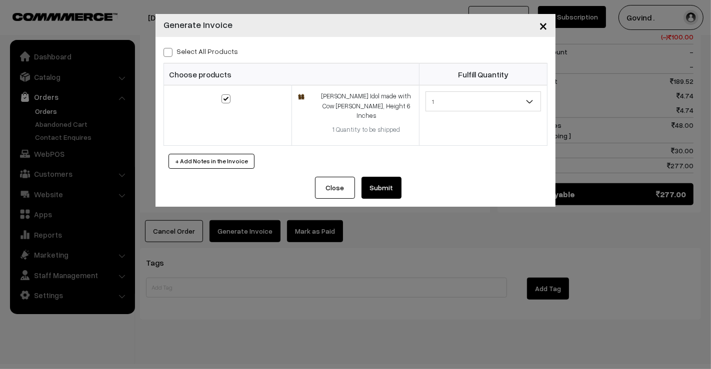
click at [166, 51] on span at bounding box center [167, 52] width 9 height 9
click at [166, 51] on input "Select All Products" at bounding box center [166, 50] width 6 height 6
checkbox input "true"
click at [391, 178] on button "Submit" at bounding box center [381, 188] width 40 height 22
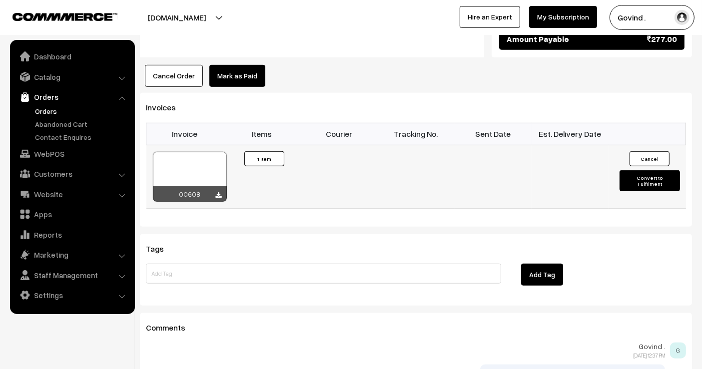
click at [652, 170] on button "Convert to Fulfilment" at bounding box center [650, 180] width 60 height 21
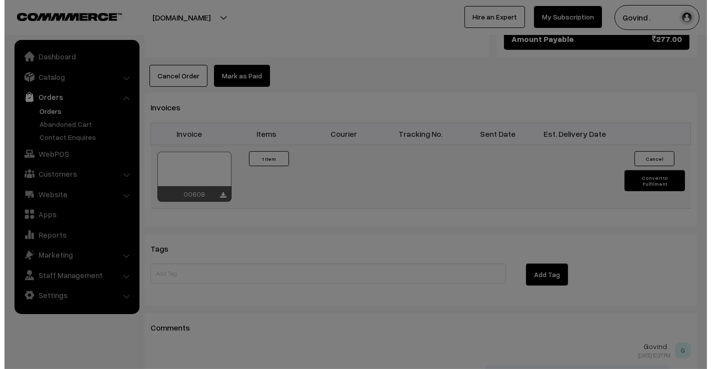
scroll to position [608, 0]
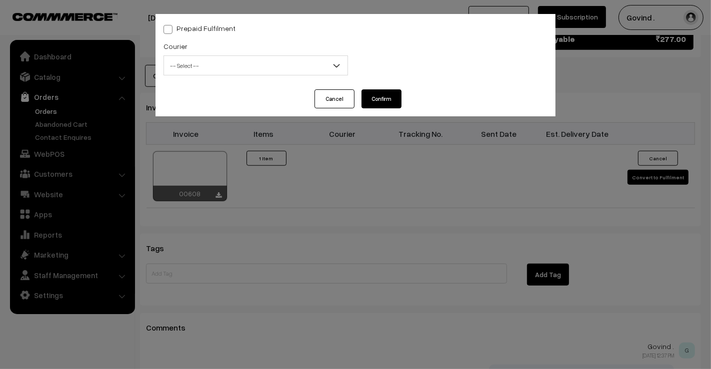
click at [210, 67] on span "-- Select --" at bounding box center [255, 65] width 183 height 17
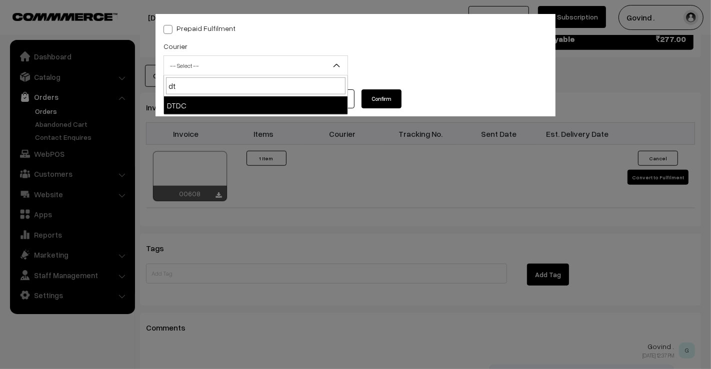
type input "dt"
click at [210, 95] on span "dt" at bounding box center [255, 85] width 183 height 21
select select "13"
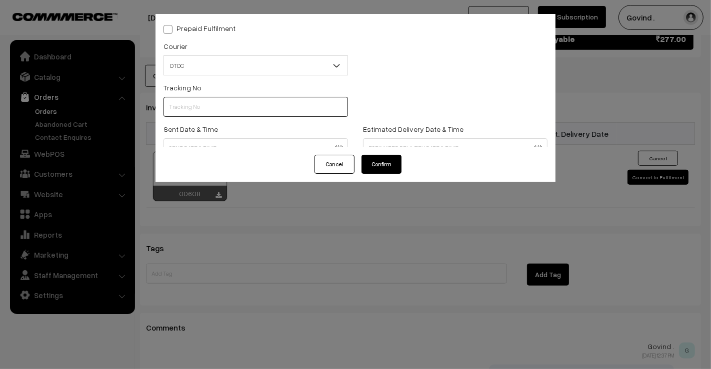
click at [214, 107] on input "text" at bounding box center [255, 107] width 184 height 20
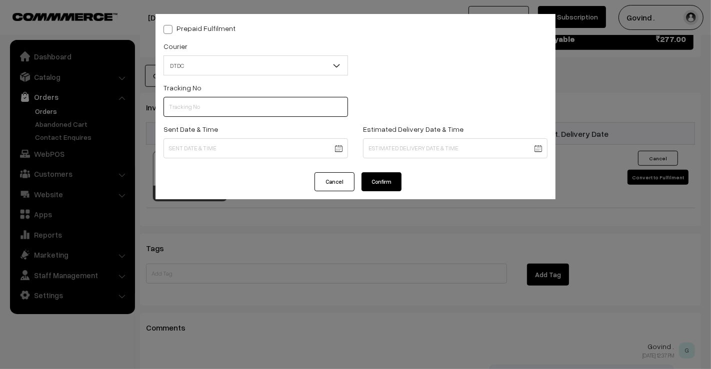
paste input "I78600288"
type input "I78600288"
click at [392, 96] on div "Tracking No I78600288" at bounding box center [355, 101] width 399 height 41
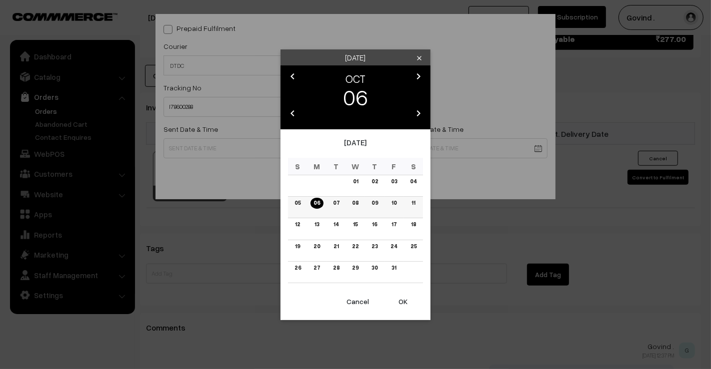
click at [313, 203] on link "06" at bounding box center [316, 203] width 12 height 10
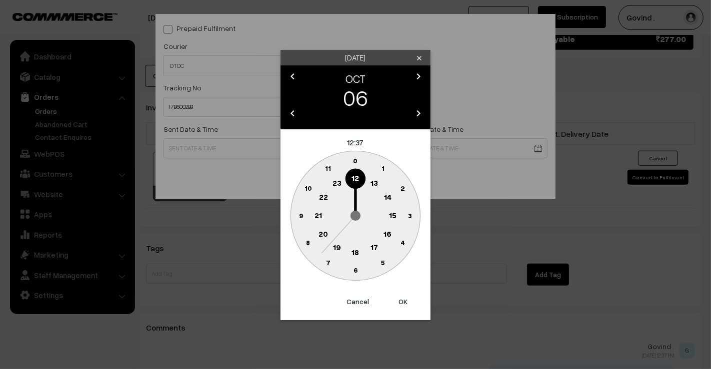
click at [356, 179] on text "12" at bounding box center [355, 177] width 7 height 9
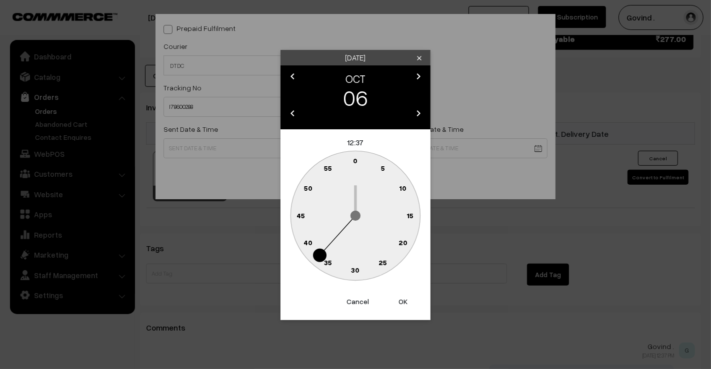
click at [355, 159] on text "0" at bounding box center [355, 160] width 4 height 8
type input "06-10-2025 12:00"
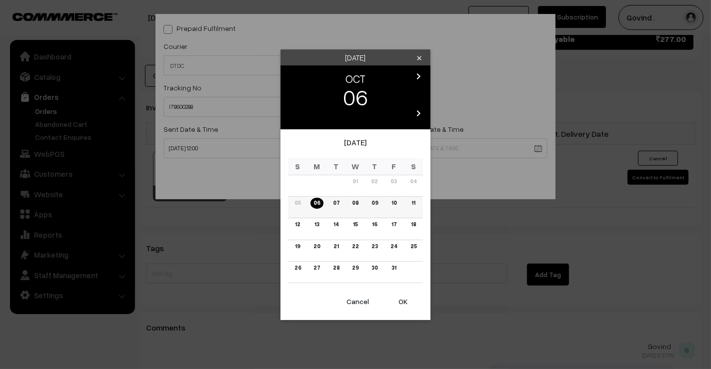
click at [372, 204] on link "09" at bounding box center [374, 203] width 12 height 10
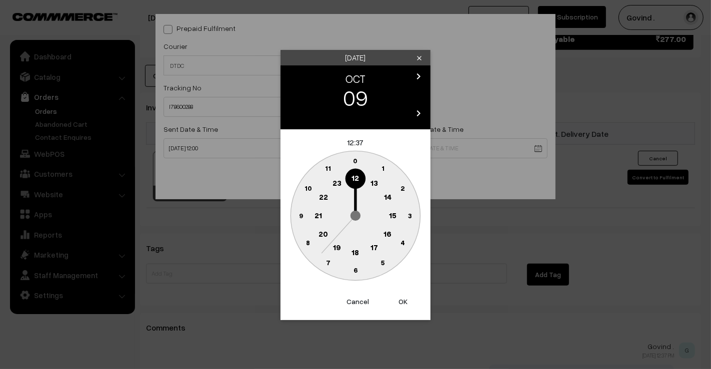
click at [358, 250] on text "18" at bounding box center [355, 251] width 7 height 9
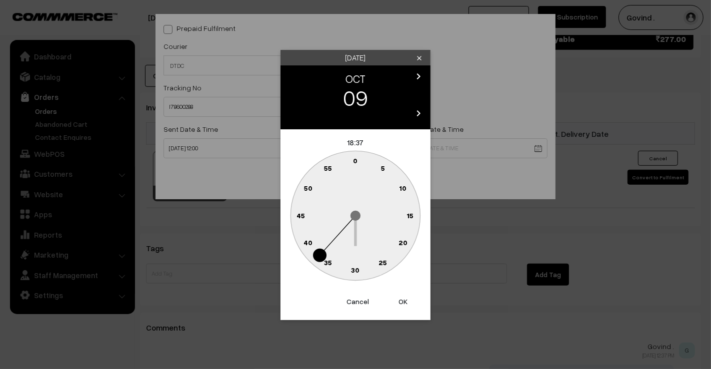
click at [356, 164] on text "0" at bounding box center [355, 160] width 4 height 8
type input "09-10-2025 18:00"
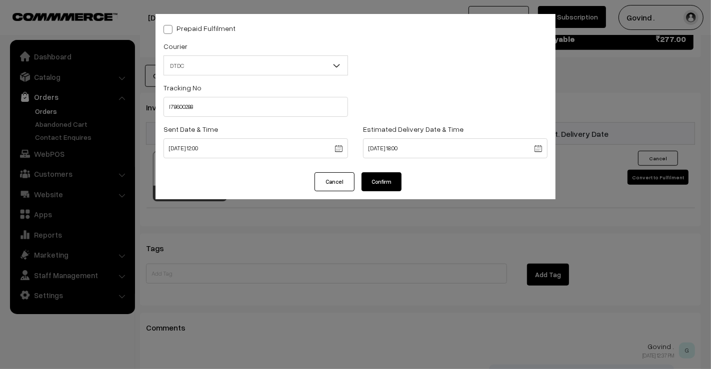
click at [377, 169] on div "Prepaid Fulfilment Courier -- Select -- Shiprocket Xpressbees Delhivery Self Pi…" at bounding box center [355, 93] width 400 height 158
click at [378, 176] on div "Prepaid Fulfilment Courier -- Select -- Shiprocket Xpressbees Delhivery Self Pi…" at bounding box center [355, 106] width 400 height 185
click at [379, 183] on button "Confirm" at bounding box center [381, 181] width 40 height 19
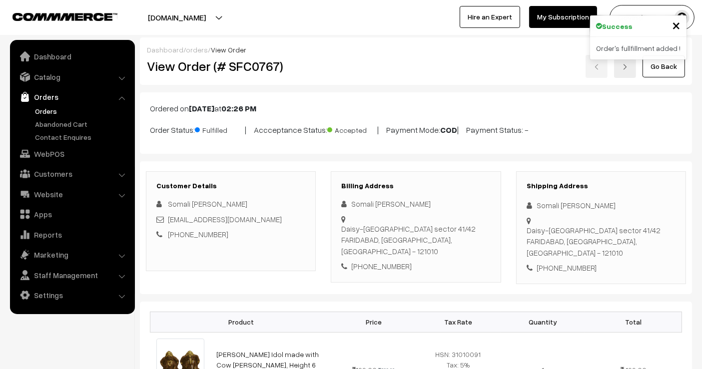
click at [671, 70] on link "Go Back" at bounding box center [664, 66] width 42 height 22
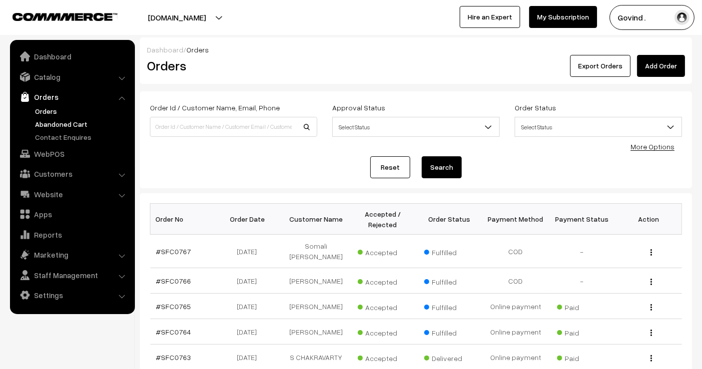
click at [67, 126] on link "Abandoned Cart" at bounding box center [81, 124] width 99 height 10
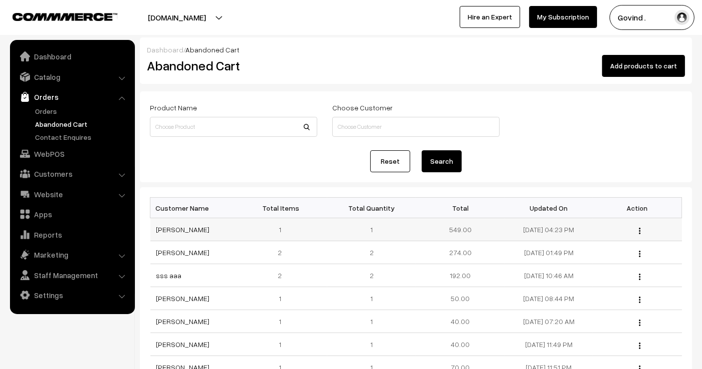
click at [640, 228] on img "button" at bounding box center [639, 231] width 1 height 6
click at [626, 237] on link "View" at bounding box center [595, 245] width 85 height 22
click at [701, 197] on div "Dashboard / Abandoned Cart Abandoned Cart Add products to cart Product Name Cho…" at bounding box center [351, 272] width 702 height 471
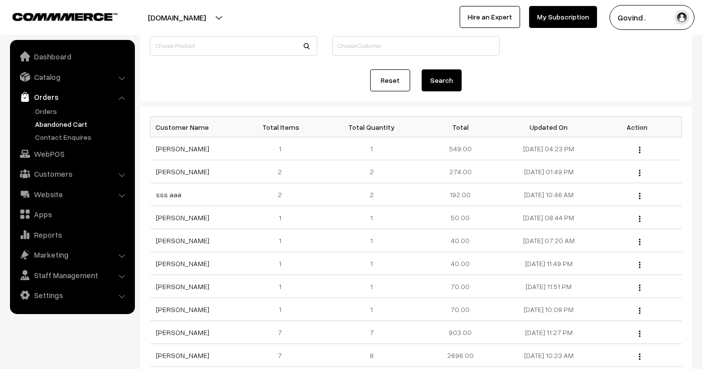
scroll to position [82, 0]
click at [642, 173] on div "View" at bounding box center [637, 170] width 76 height 10
click at [640, 169] on img "button" at bounding box center [639, 172] width 1 height 6
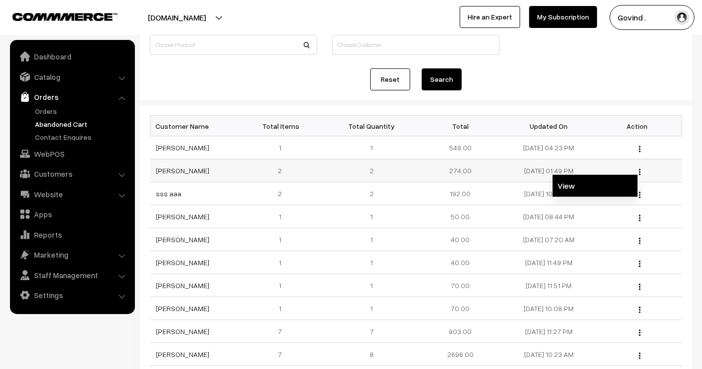
click at [604, 183] on link "View" at bounding box center [595, 186] width 85 height 22
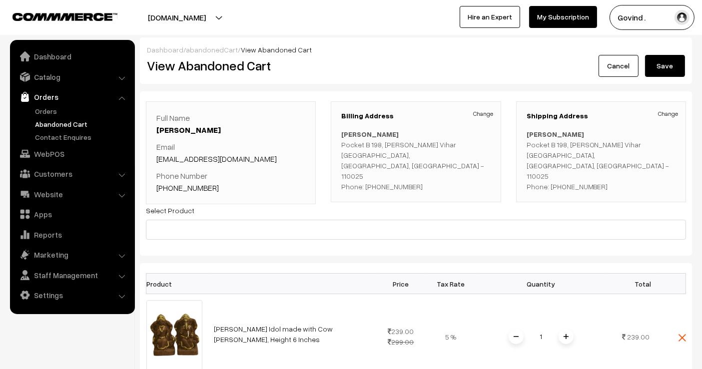
click at [687, 0] on html "Thank you for showing interest. Our team will call you shortly. Close [DOMAIN_N…" at bounding box center [351, 184] width 702 height 369
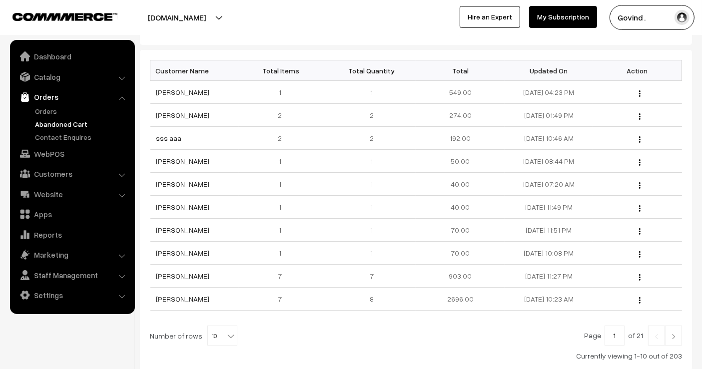
scroll to position [139, 0]
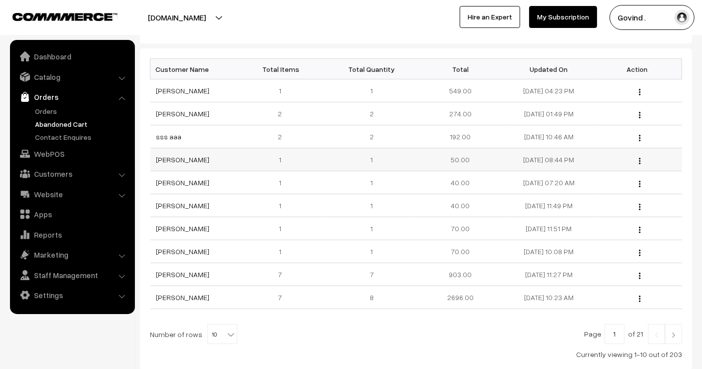
click at [638, 159] on div "View" at bounding box center [637, 159] width 76 height 10
click at [641, 159] on img "button" at bounding box center [639, 161] width 1 height 6
click at [595, 172] on link "View" at bounding box center [595, 175] width 85 height 22
click at [641, 181] on div "View" at bounding box center [637, 182] width 76 height 10
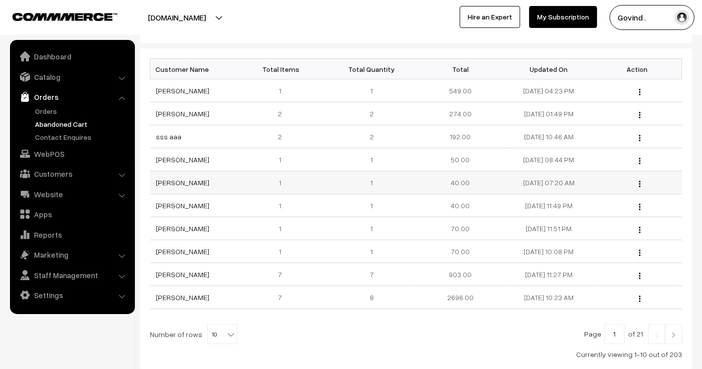
click at [640, 181] on img "button" at bounding box center [639, 184] width 1 height 6
click at [608, 195] on link "View" at bounding box center [595, 198] width 85 height 22
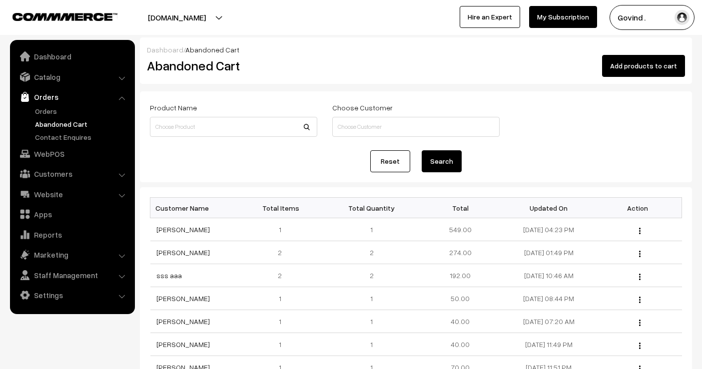
scroll to position [139, 0]
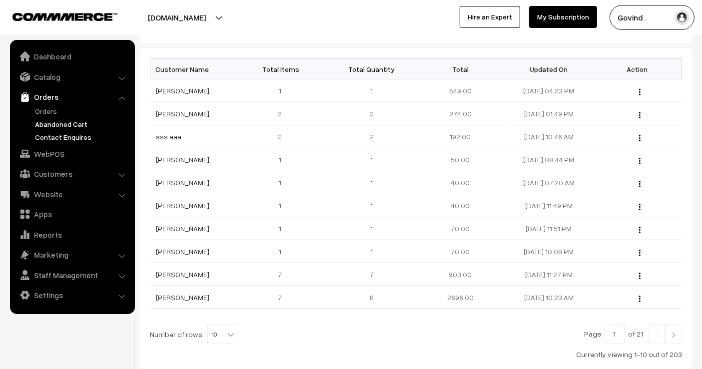
click at [61, 136] on link "Contact Enquires" at bounding box center [81, 137] width 99 height 10
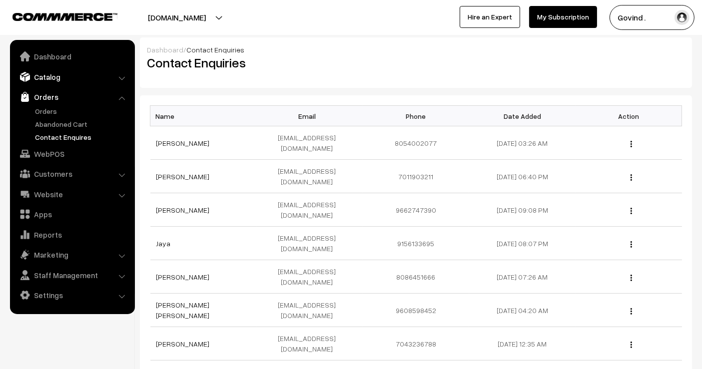
click at [53, 78] on link "Catalog" at bounding box center [71, 77] width 119 height 18
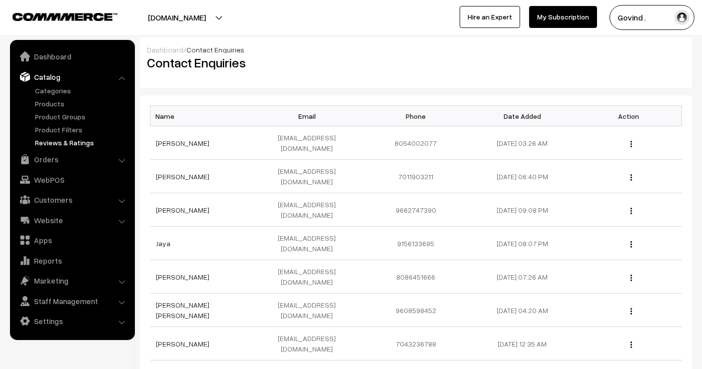
click at [58, 143] on link "Reviews & Ratings" at bounding box center [81, 142] width 99 height 10
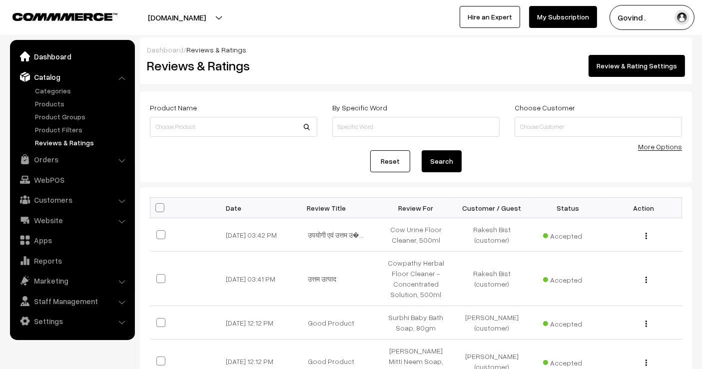
click at [48, 63] on link "Dashboard" at bounding box center [71, 56] width 119 height 18
